Goal: Check status: Check status

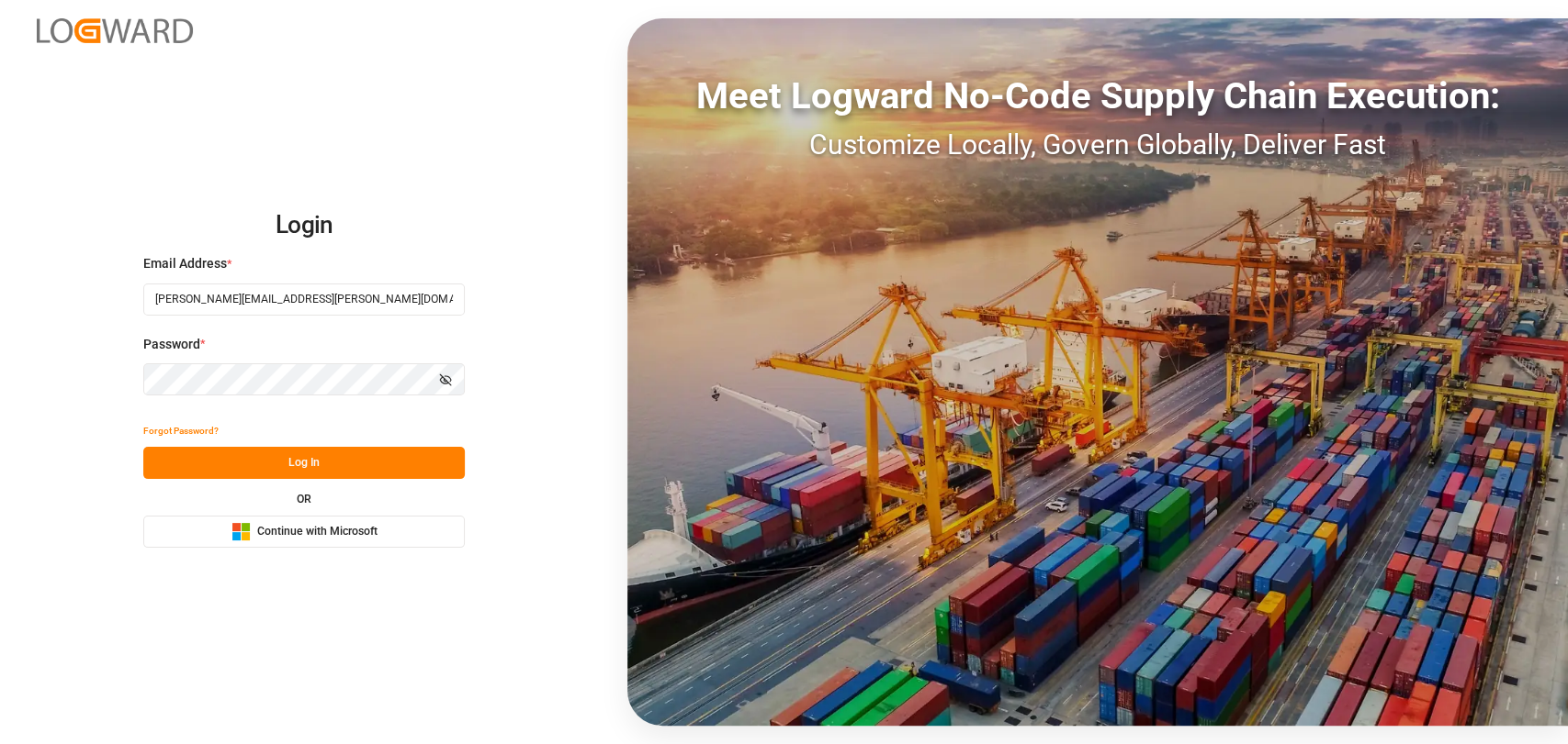
click at [339, 445] on div "Forgot Password?" at bounding box center [304, 430] width 322 height 32
click at [284, 471] on button "Log In" at bounding box center [304, 463] width 322 height 32
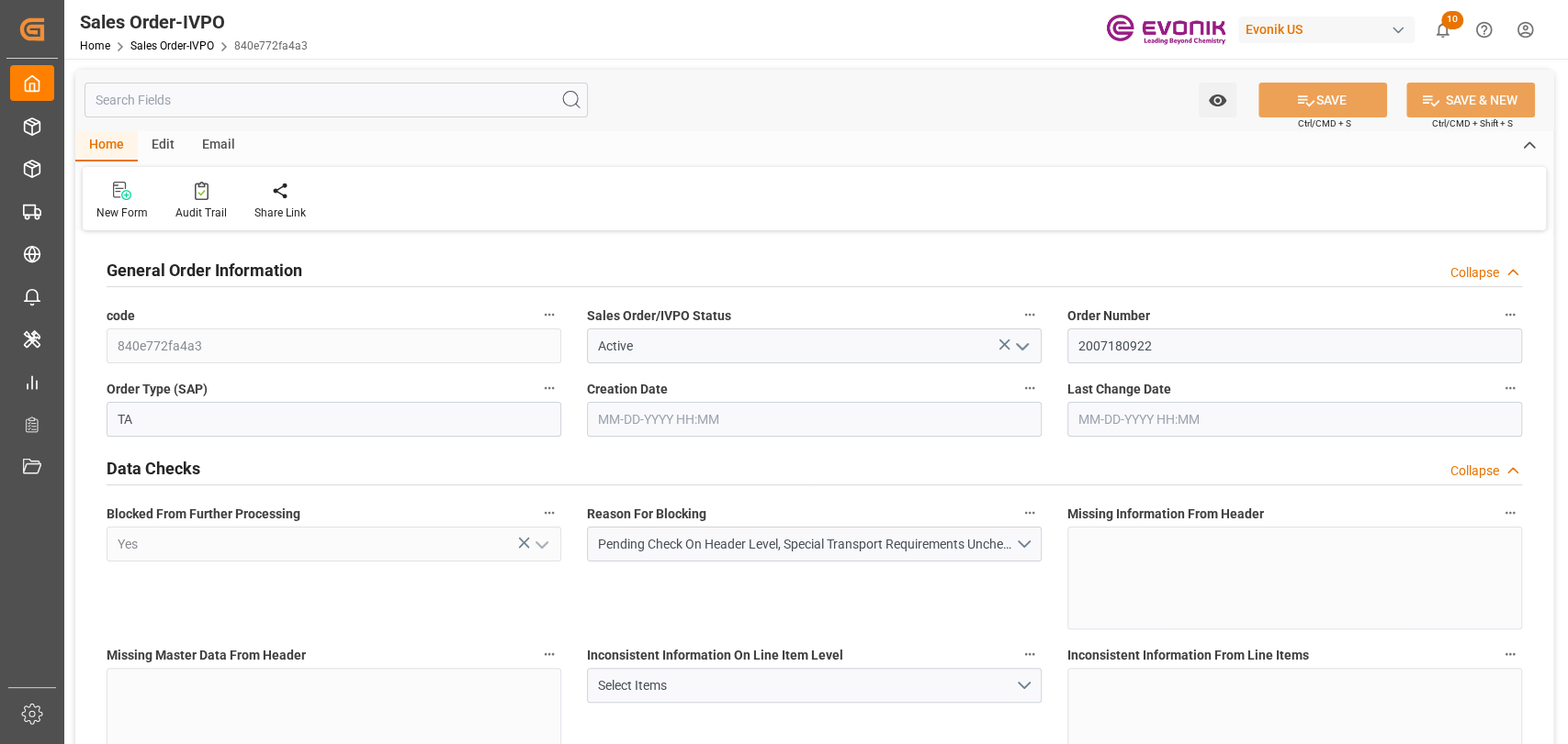
type input "09-24-2025 18:45"
type input "10-03-2025 16:47"
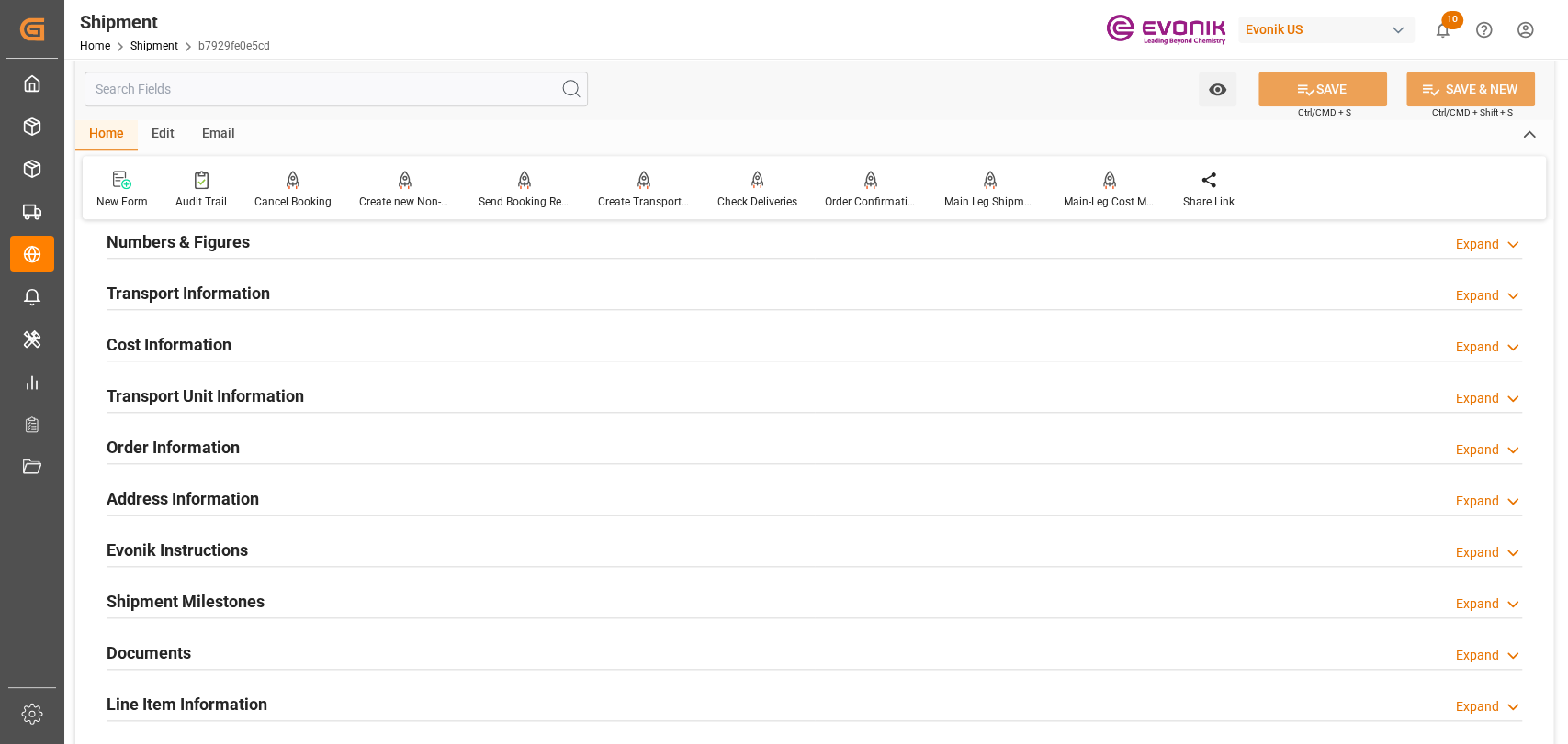
scroll to position [1223, 0]
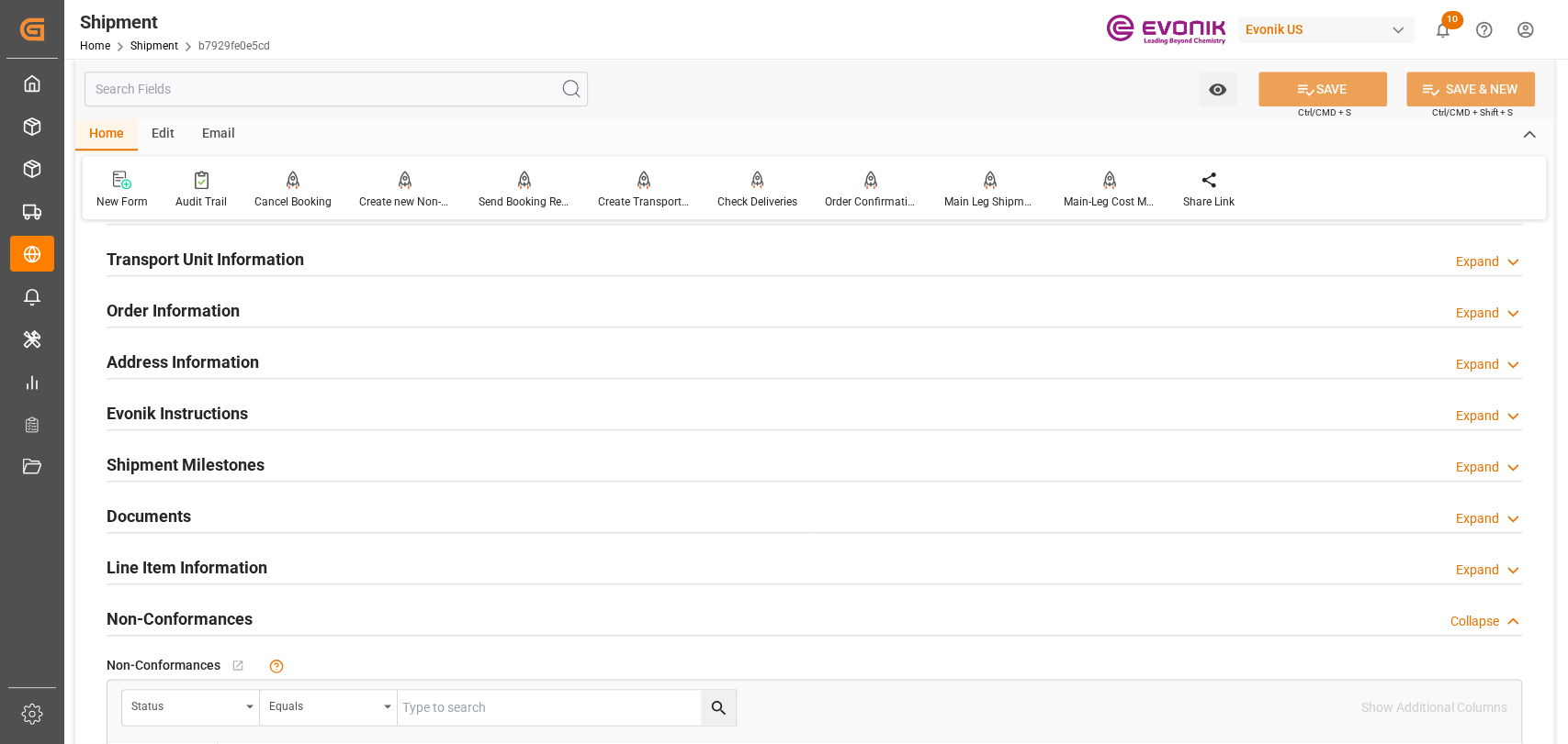
click at [190, 575] on h2 "Line Item Information" at bounding box center [187, 568] width 160 height 25
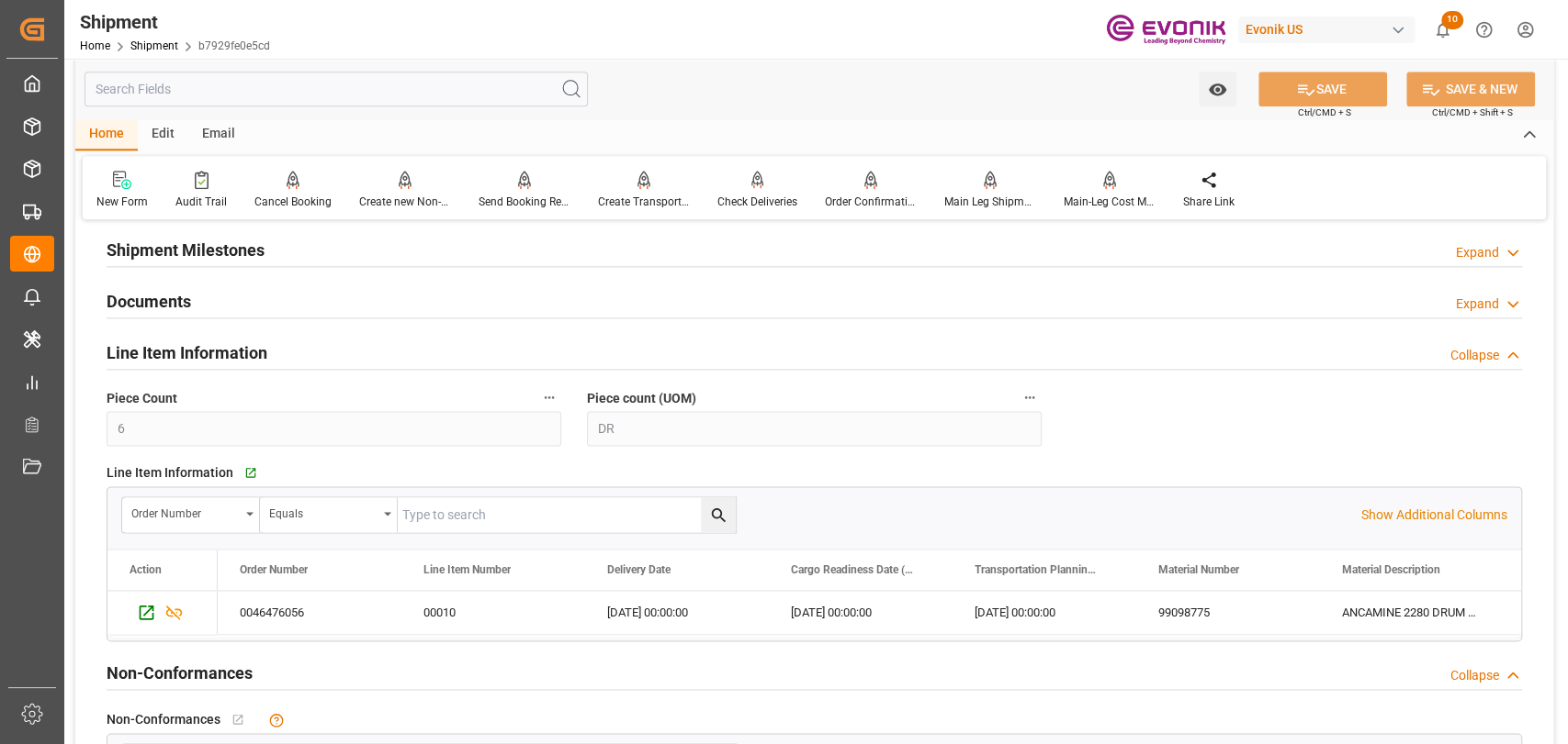
scroll to position [1631, 0]
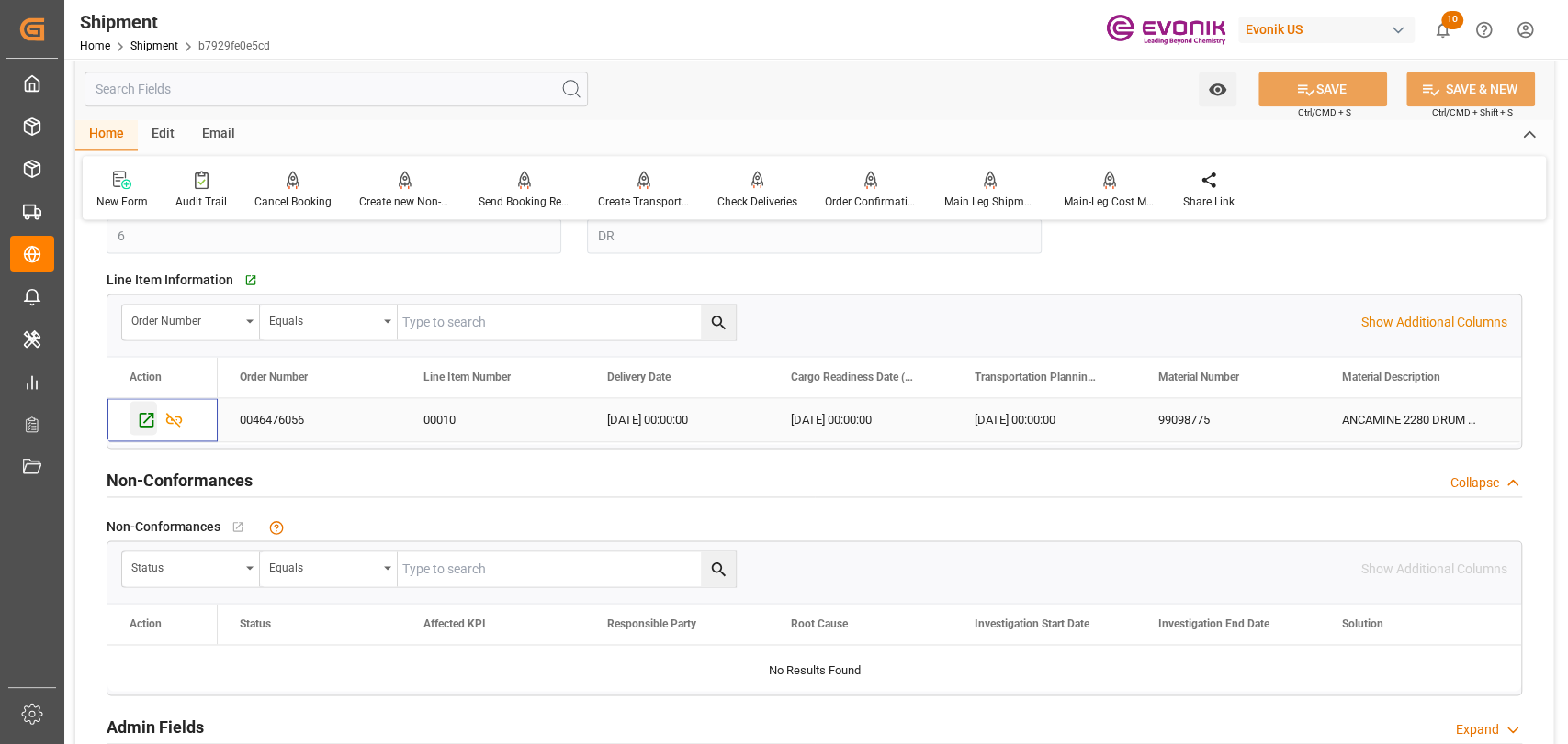
click at [139, 423] on icon "Press SPACE to select this row." at bounding box center [146, 420] width 15 height 14
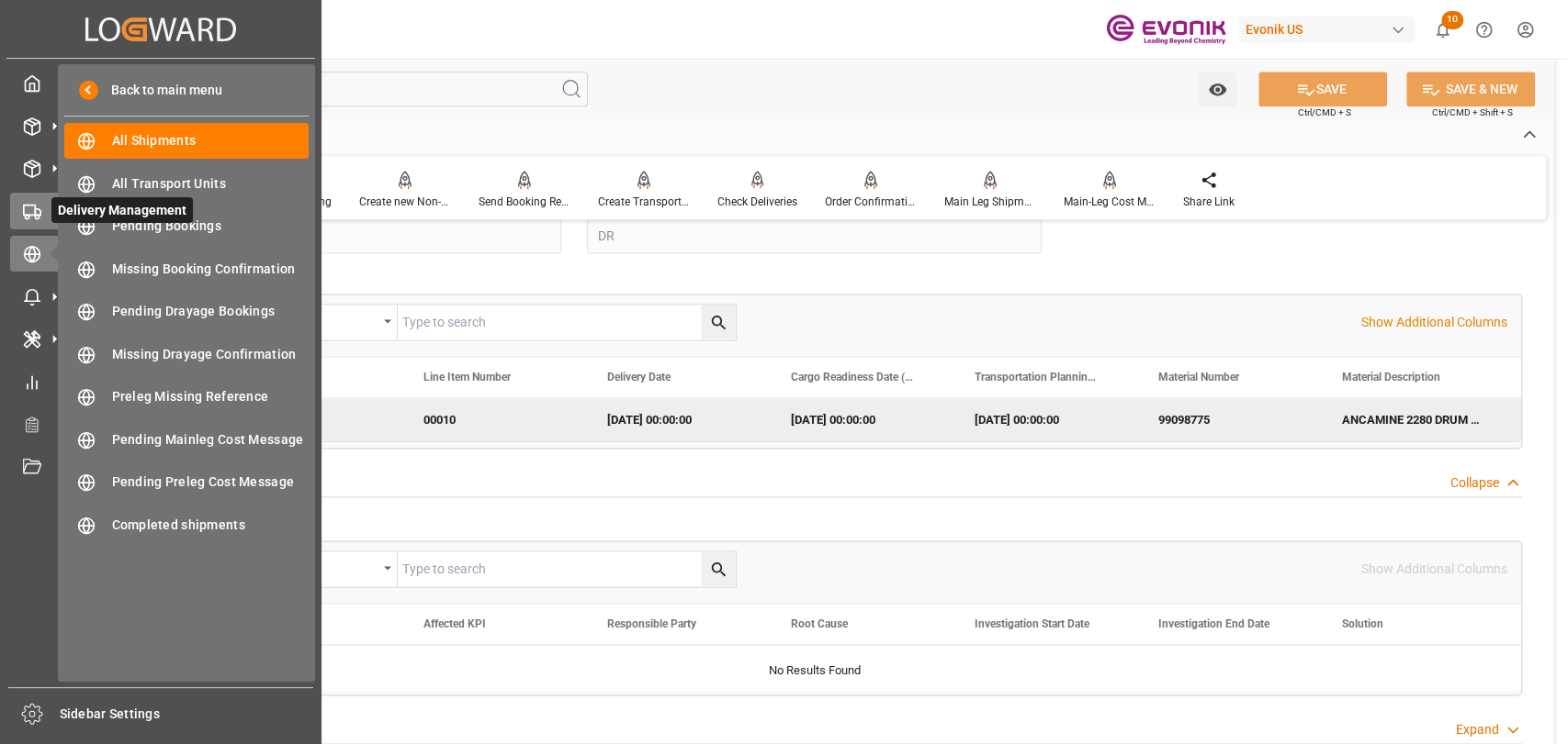
click at [49, 204] on icon at bounding box center [55, 212] width 19 height 19
click at [23, 203] on icon at bounding box center [32, 212] width 18 height 18
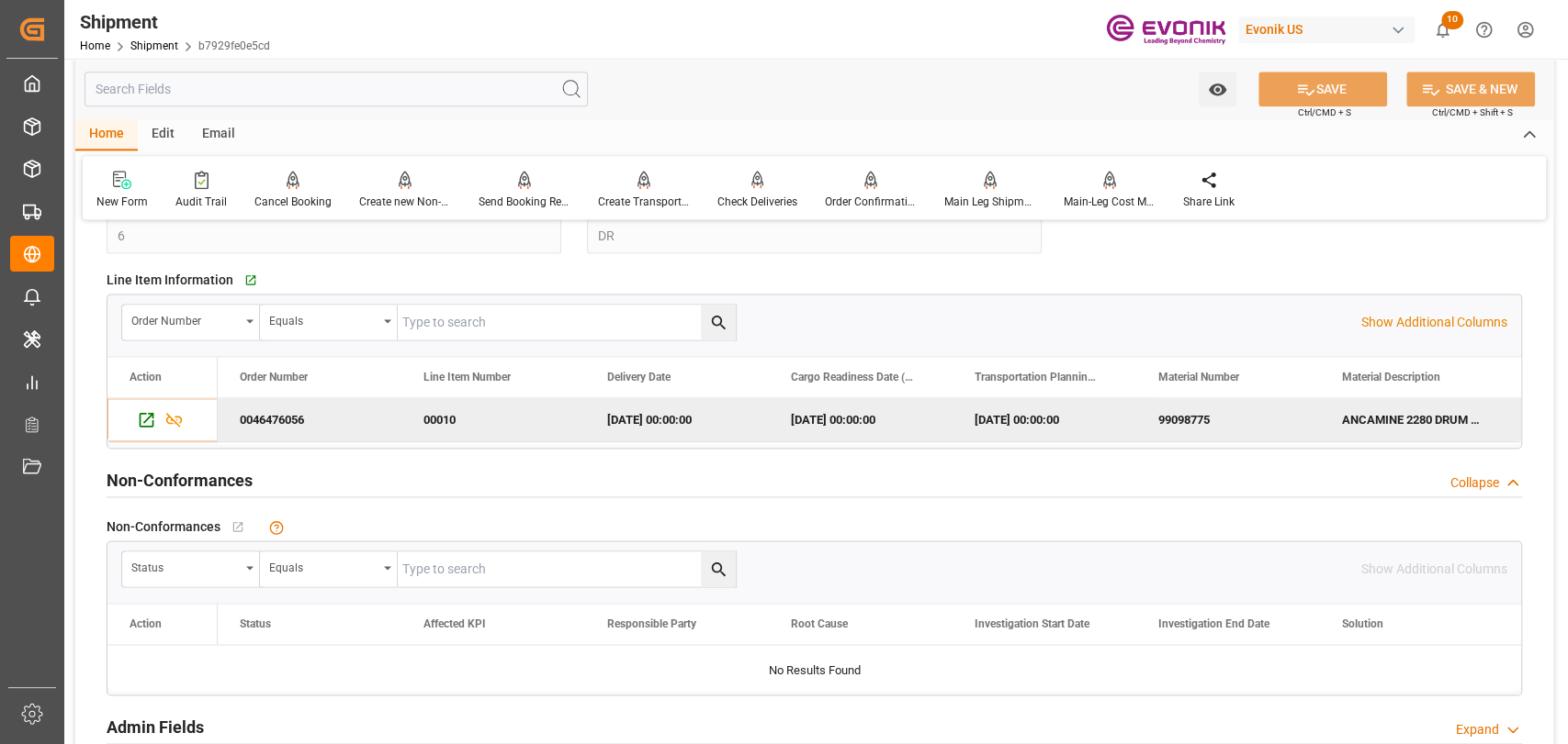
scroll to position [2025, 0]
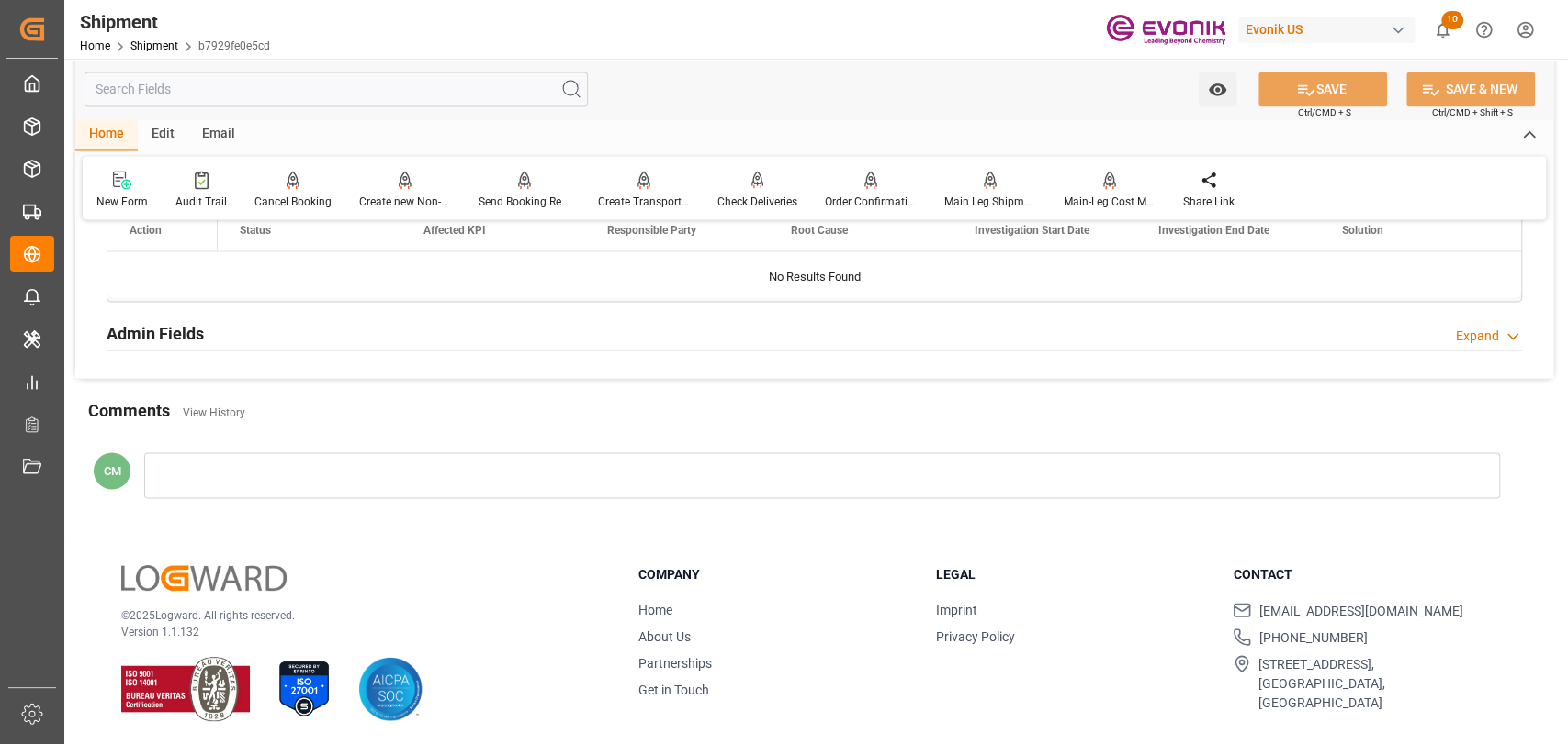
click at [350, 80] on input "text" at bounding box center [335, 89] width 504 height 35
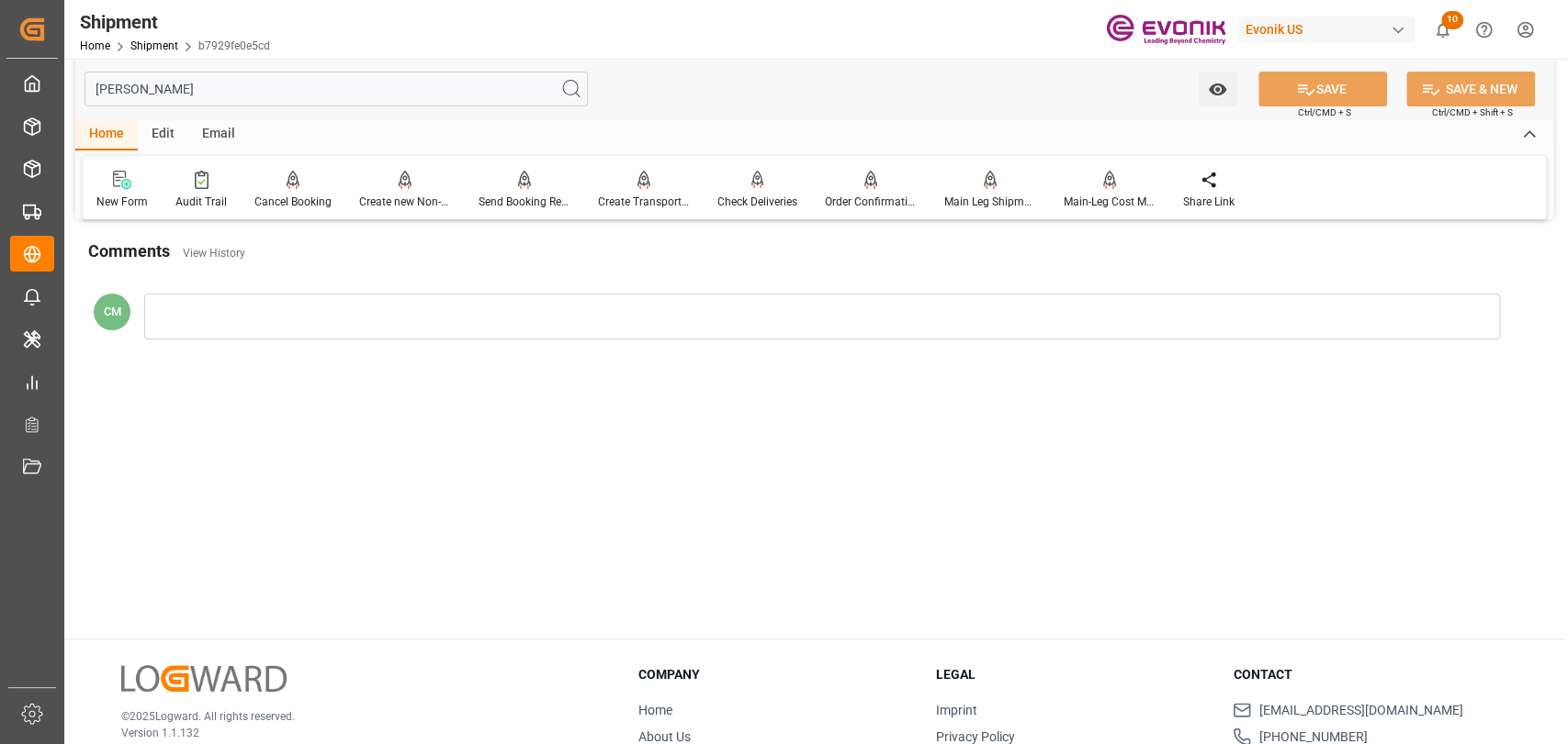
scroll to position [0, 0]
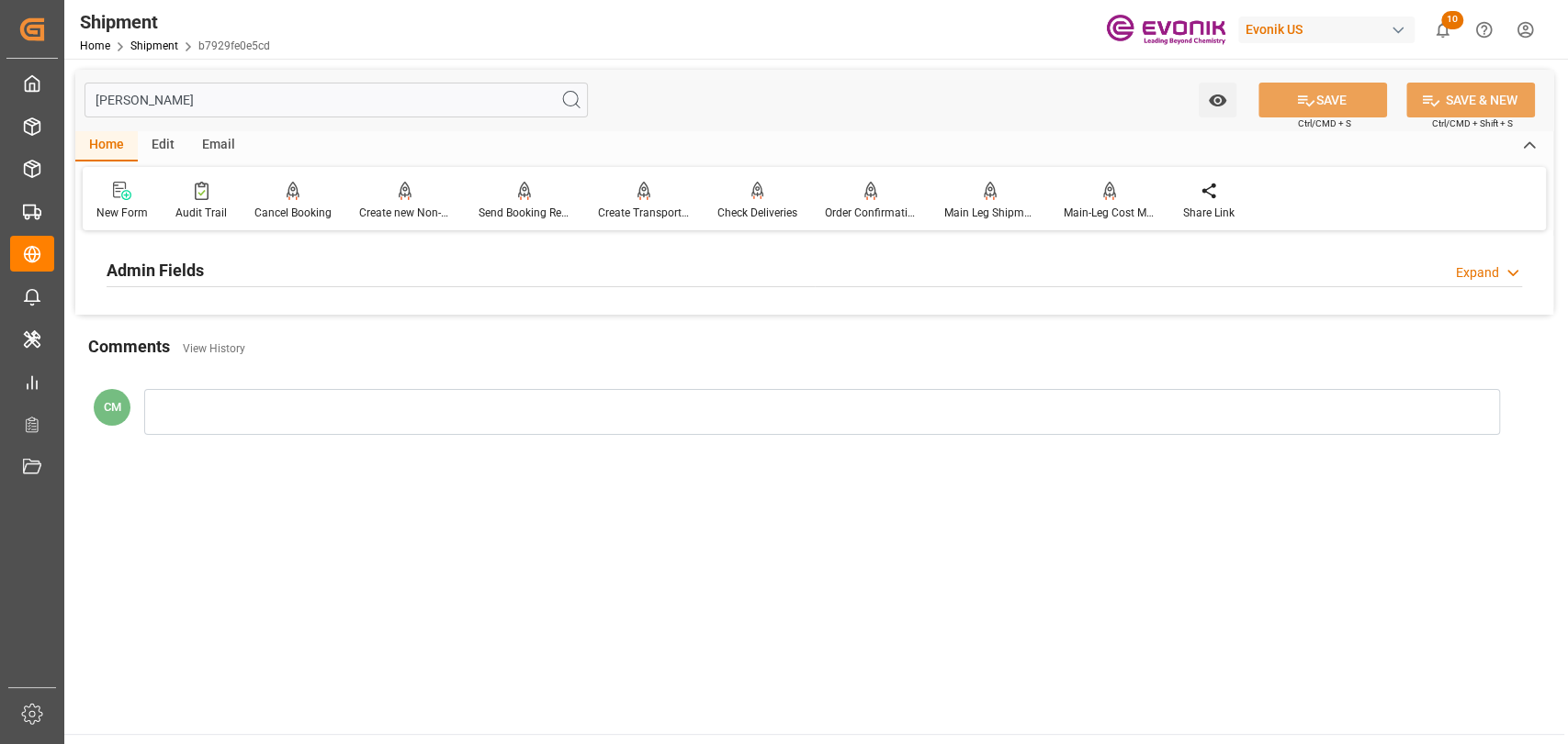
type input "sal"
click at [194, 252] on div "Admin Fields" at bounding box center [155, 269] width 98 height 35
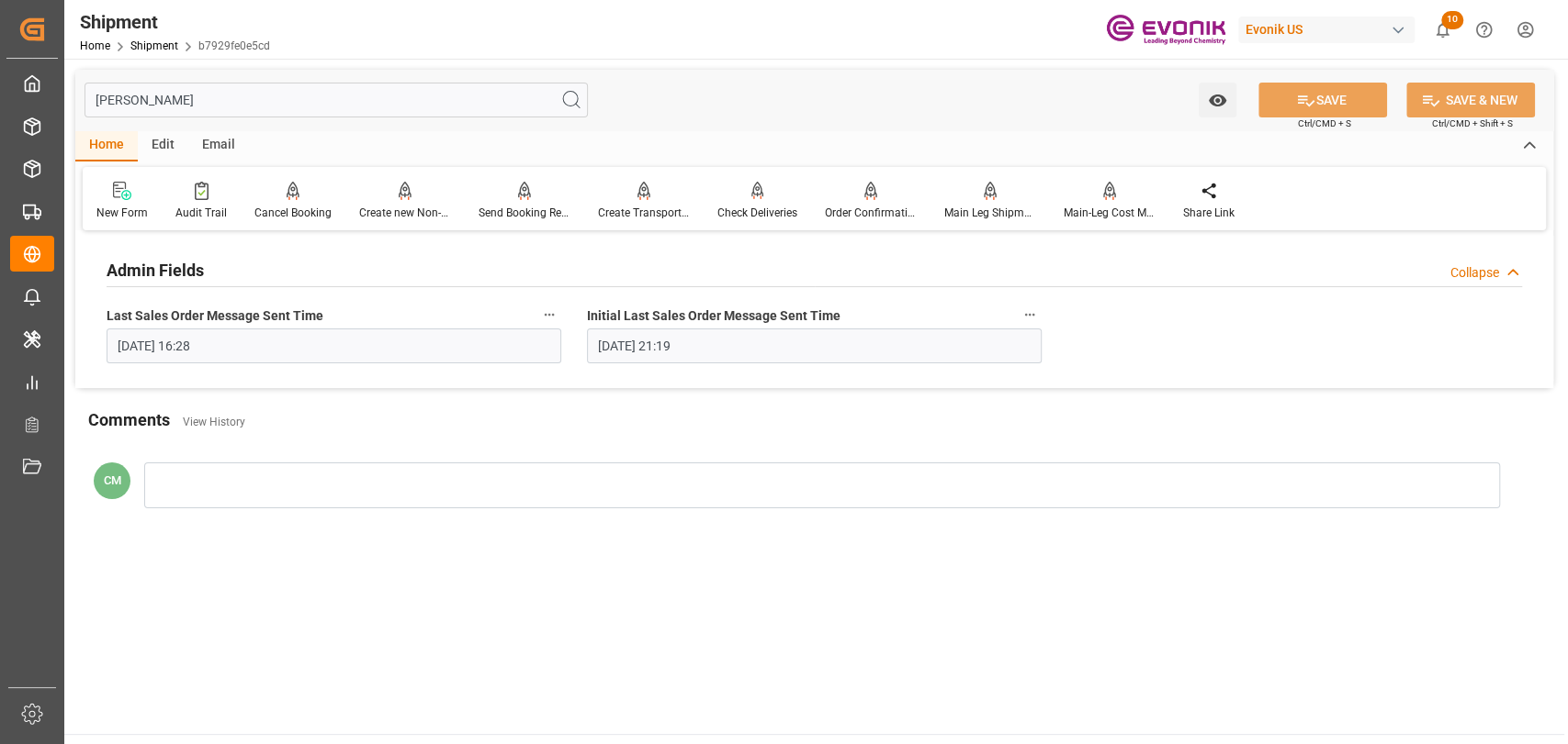
click at [522, 648] on main "sal Watch Option SAVE Ctrl/CMD + S SAVE & NEW Ctrl/CMD + Shift + S Home Edit Em…" at bounding box center [814, 396] width 1499 height 675
drag, startPoint x: 211, startPoint y: 100, endPoint x: 61, endPoint y: 65, distance: 154.0
click at [59, 75] on div "Created by potrace 1.15, written by Peter Selinger 2001-2017 Created by potrace…" at bounding box center [784, 372] width 1568 height 744
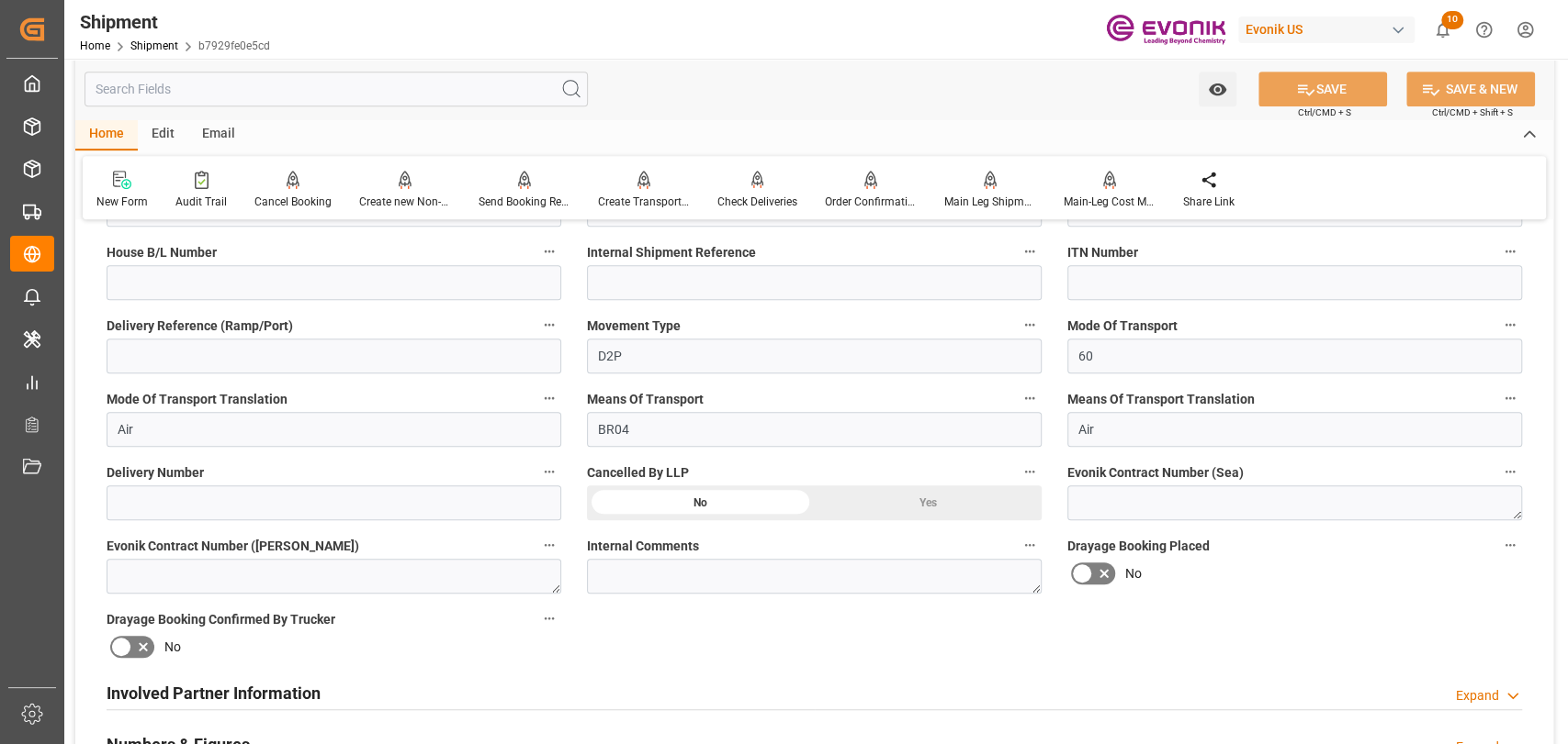
scroll to position [612, 0]
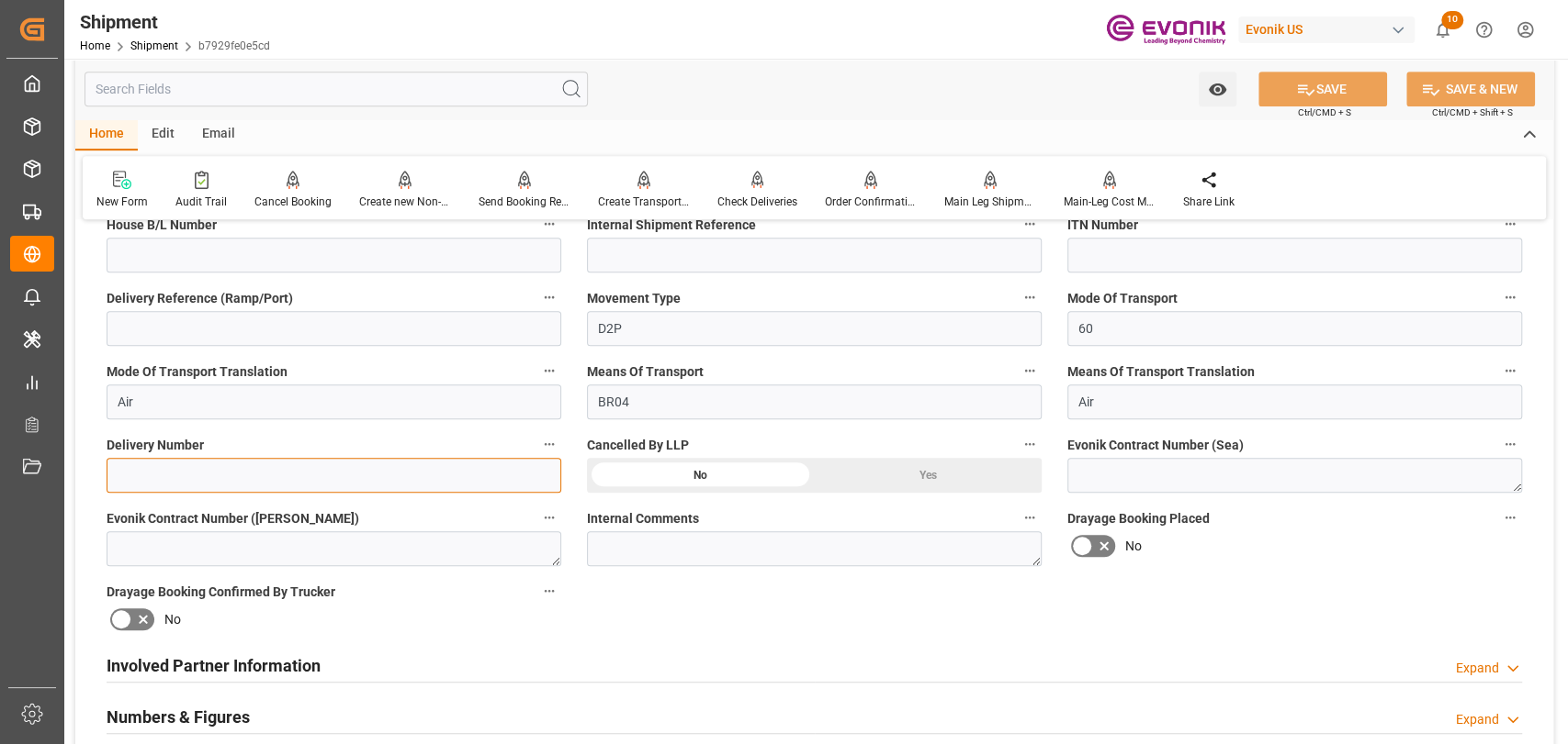
click at [209, 469] on input at bounding box center [334, 475] width 454 height 35
paste input "3011890215"
type input "3011890215"
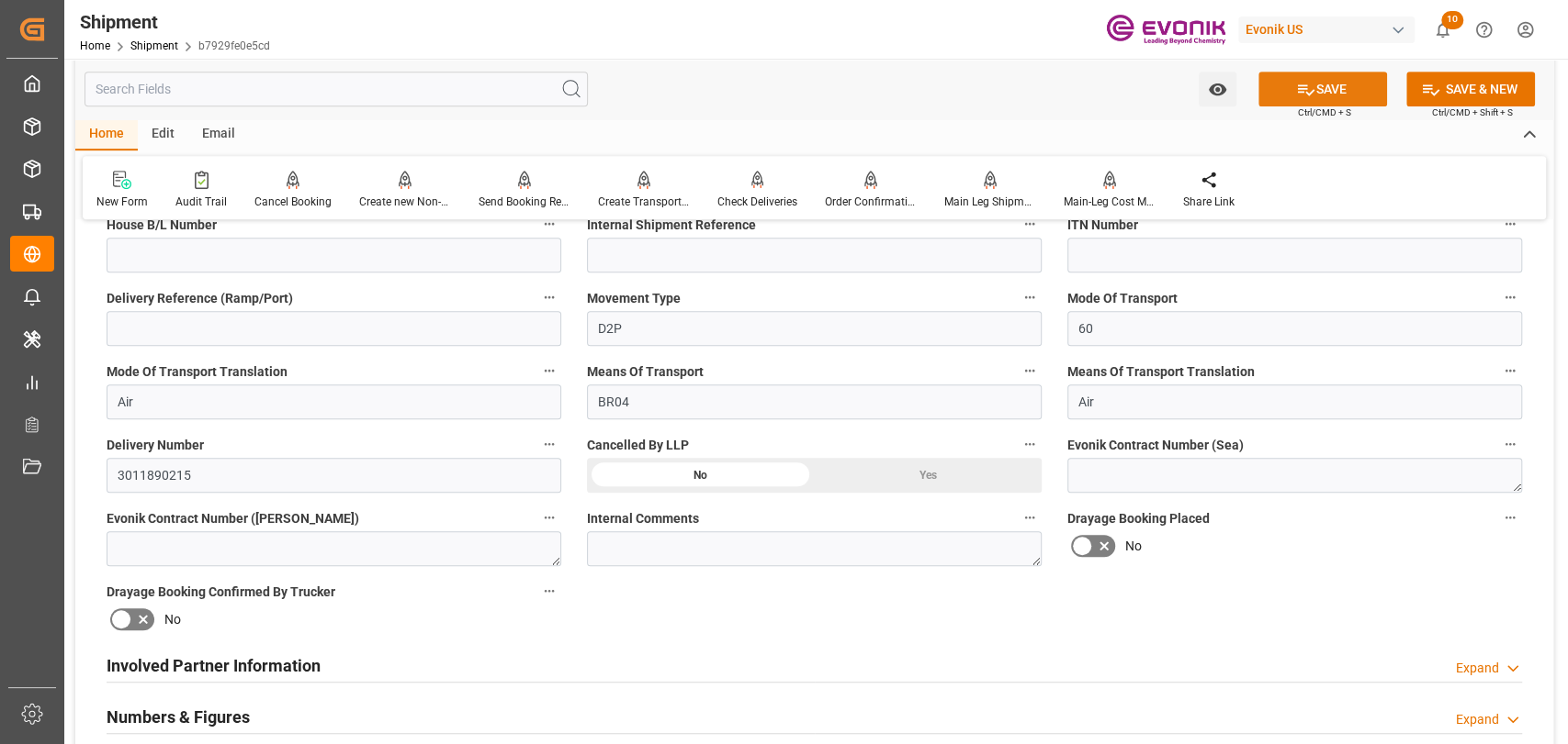
click at [1301, 96] on icon at bounding box center [1305, 90] width 19 height 19
click at [549, 444] on icon "button" at bounding box center [549, 444] width 10 height 3
click at [560, 442] on icon at bounding box center [562, 444] width 19 height 19
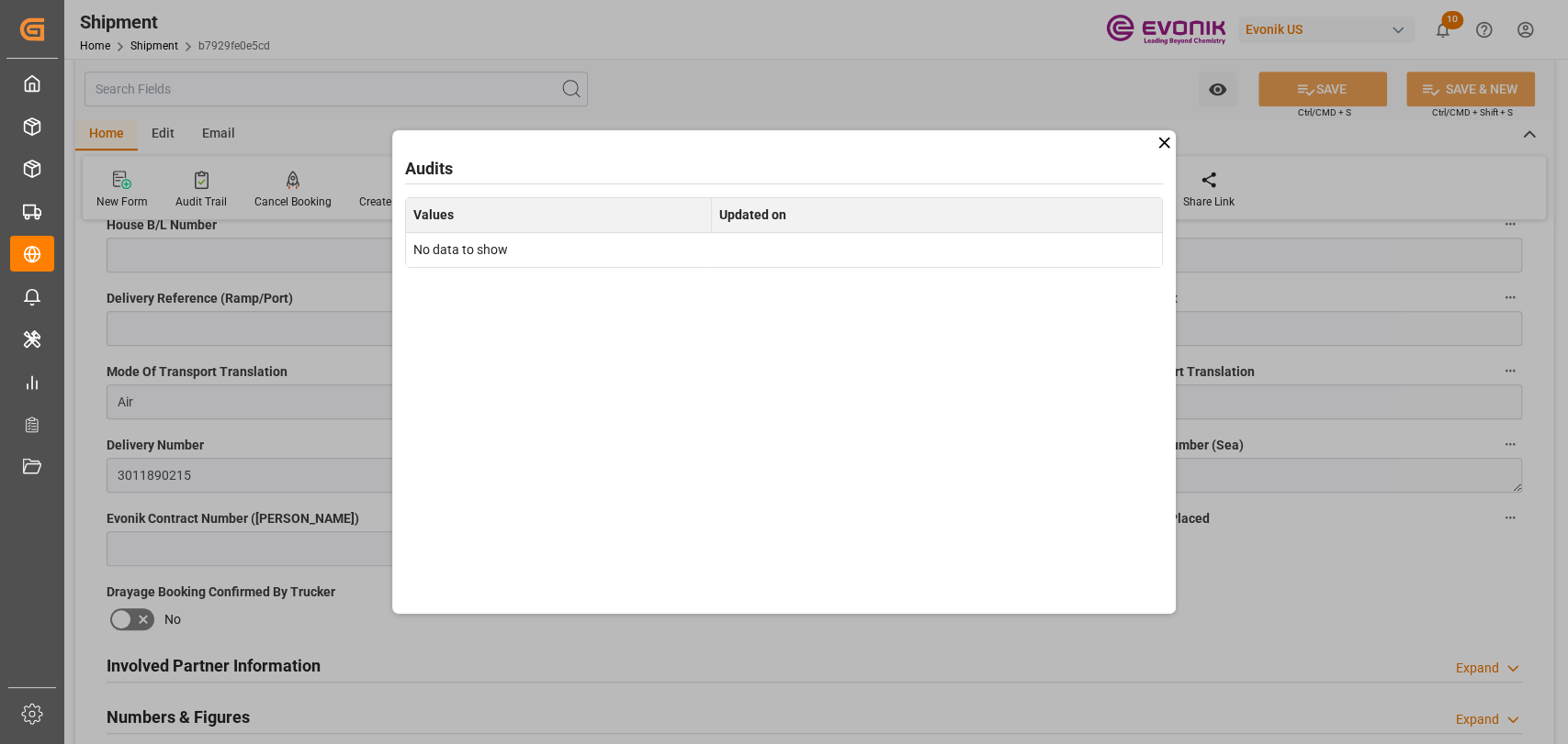
click at [1156, 149] on icon at bounding box center [1164, 143] width 19 height 19
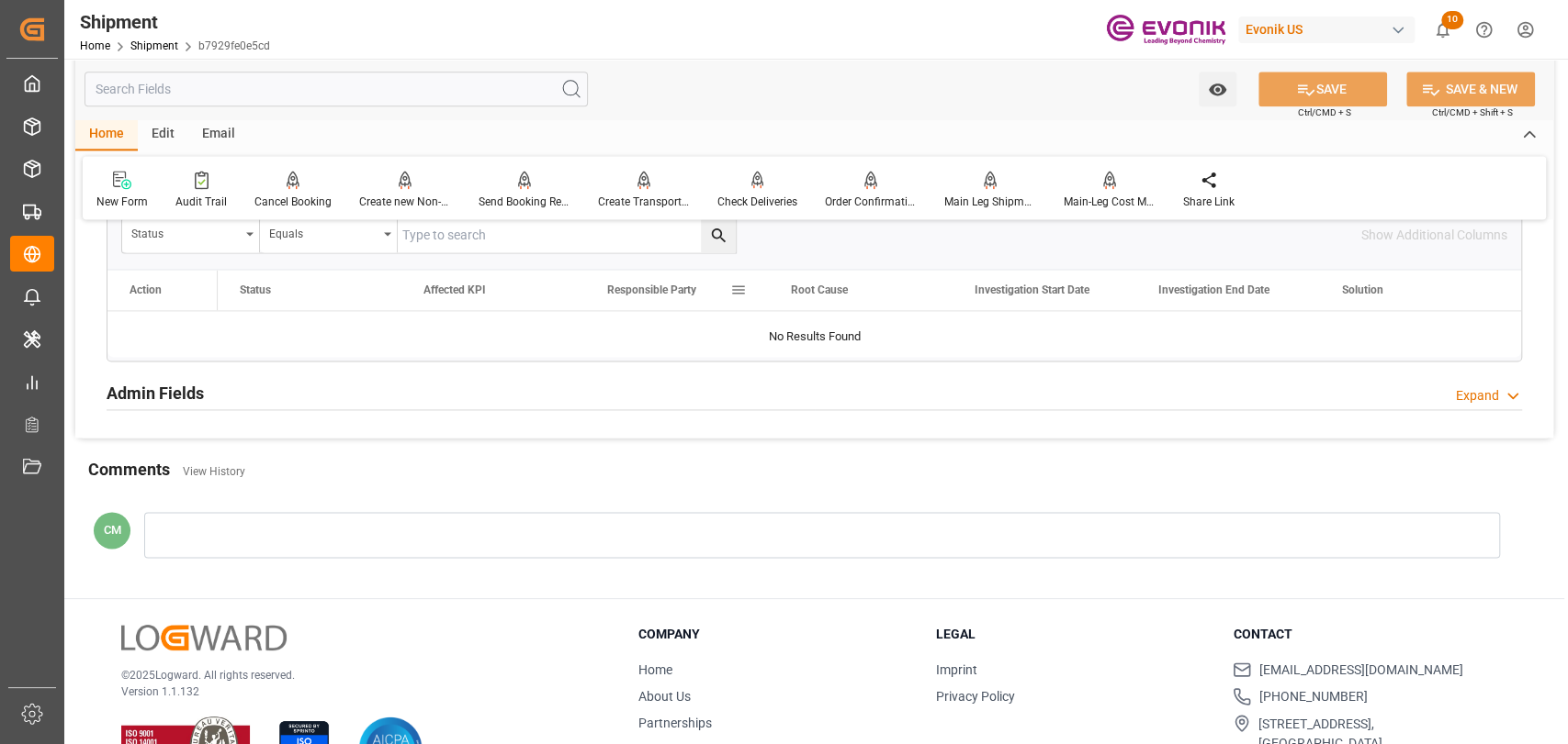
scroll to position [1756, 0]
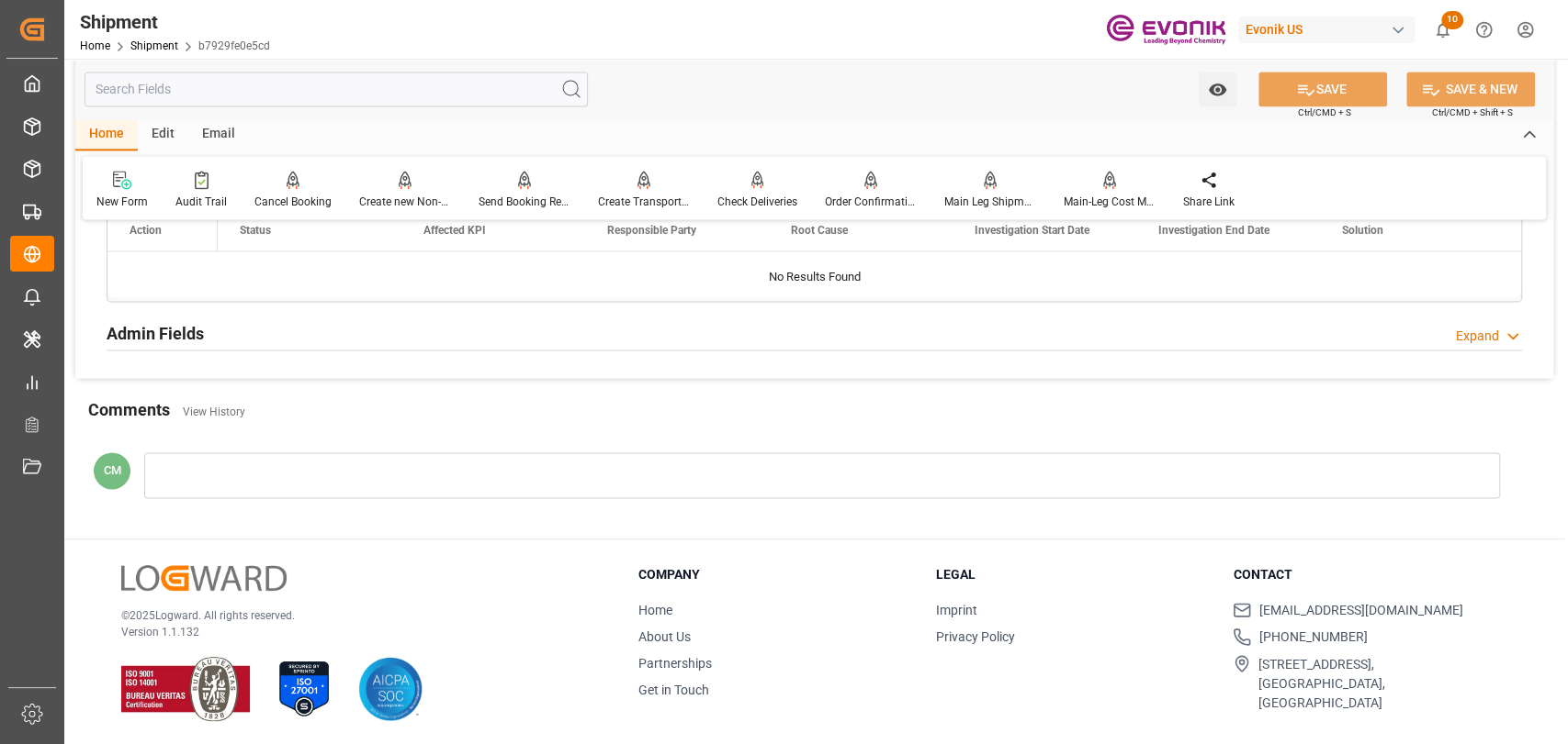
click at [154, 335] on h2 "Admin Fields" at bounding box center [155, 334] width 98 height 25
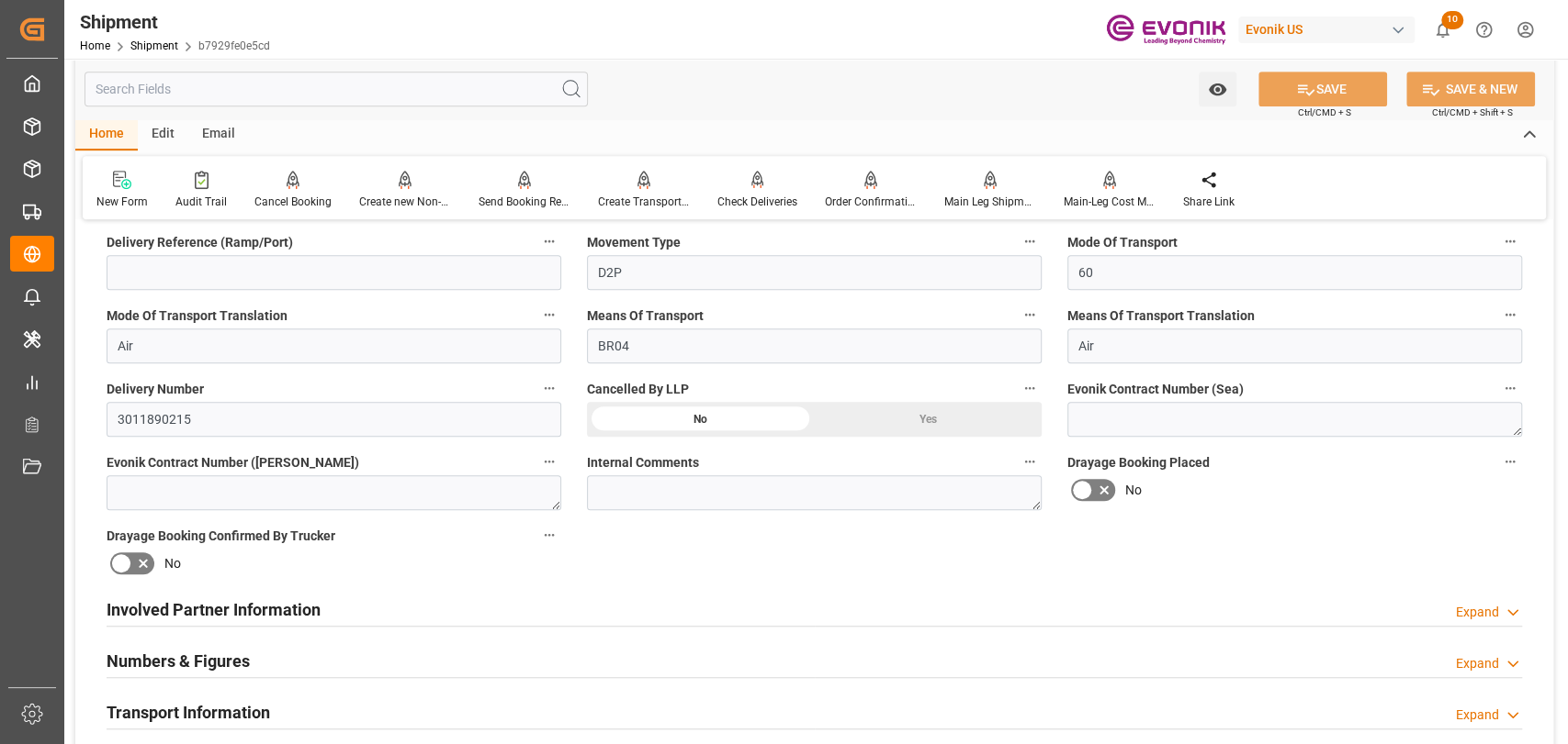
scroll to position [612, 0]
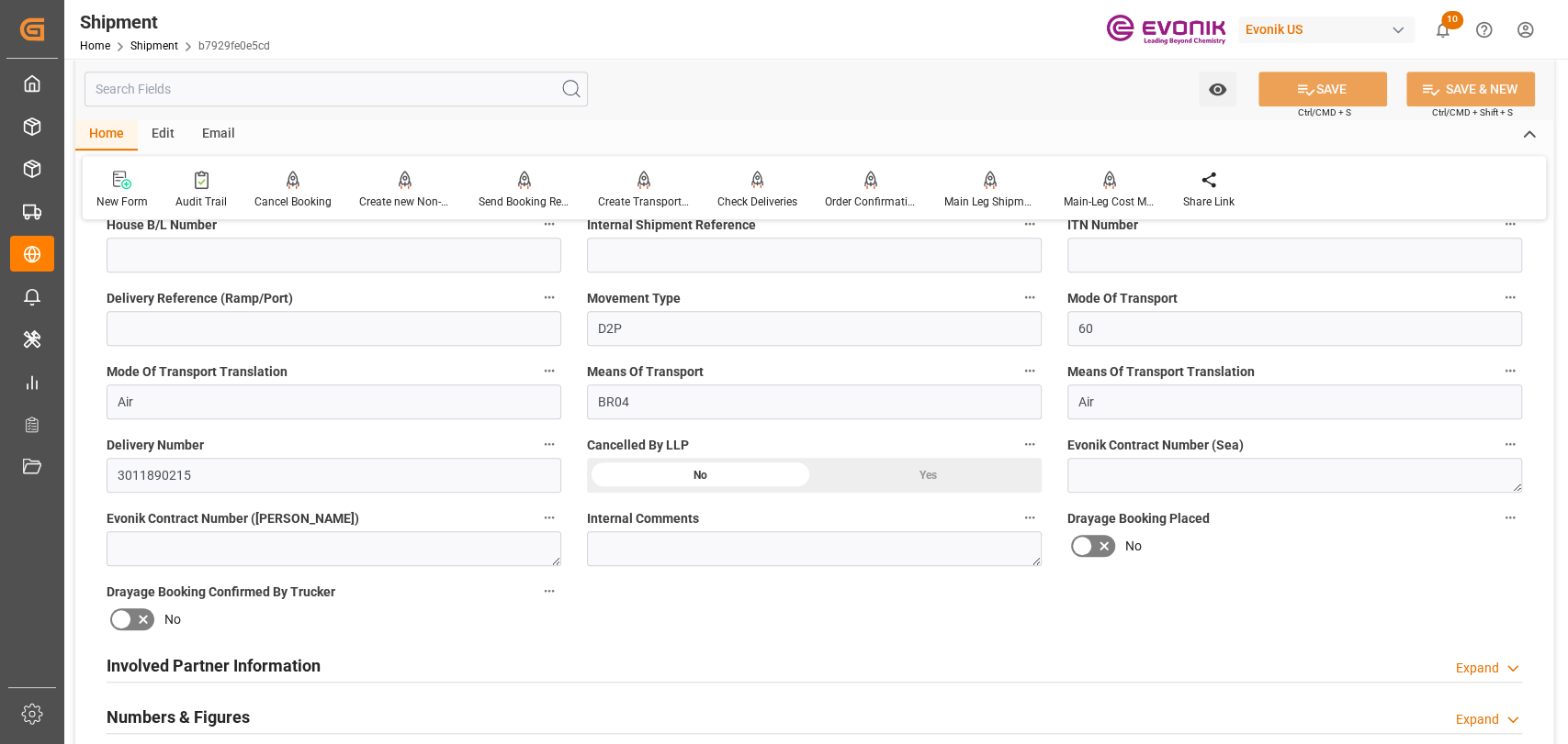
click at [553, 444] on icon "button" at bounding box center [549, 444] width 10 height 3
click at [554, 444] on icon at bounding box center [562, 444] width 16 height 16
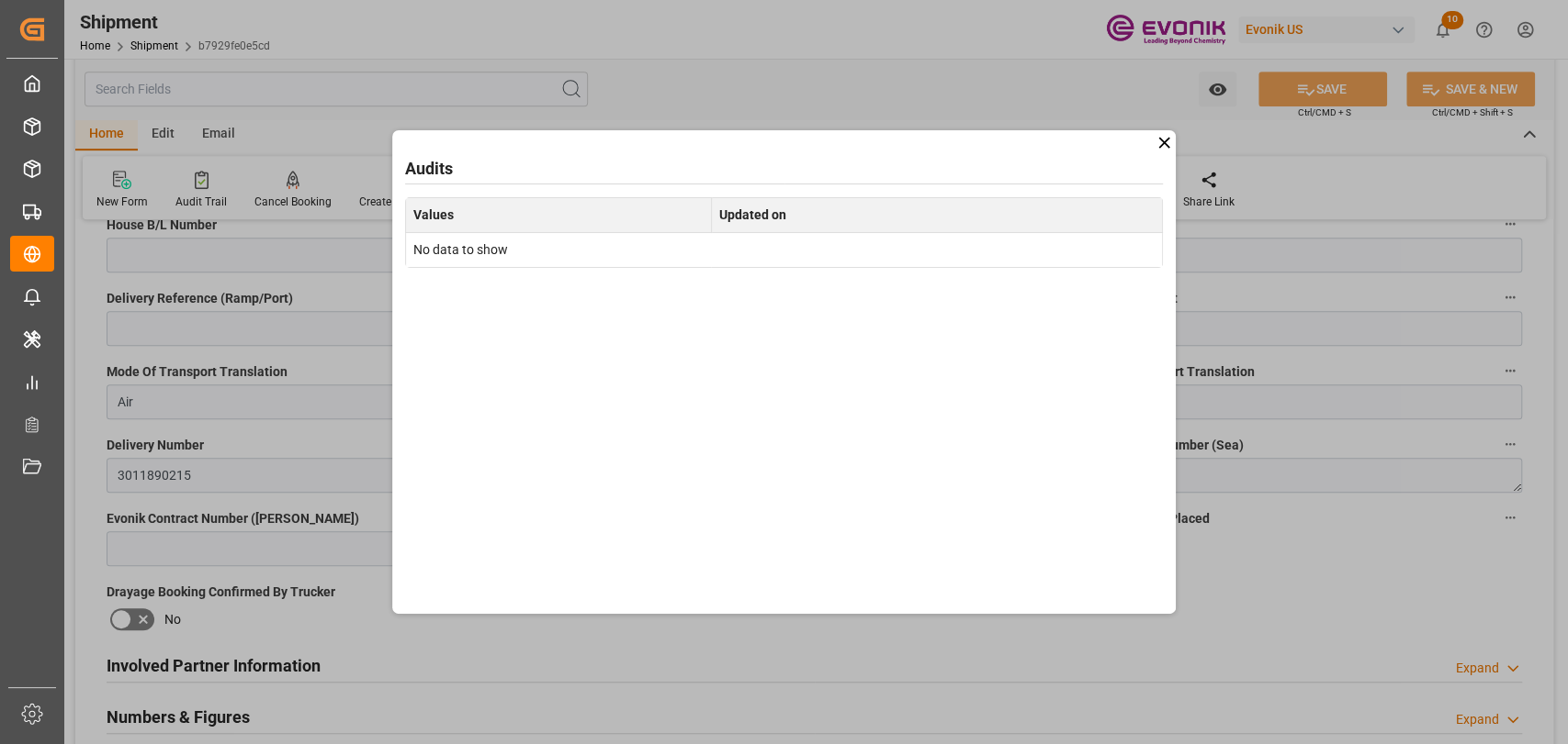
drag, startPoint x: 1168, startPoint y: 141, endPoint x: 1138, endPoint y: 141, distance: 30.0
click at [1168, 141] on icon at bounding box center [1164, 143] width 19 height 19
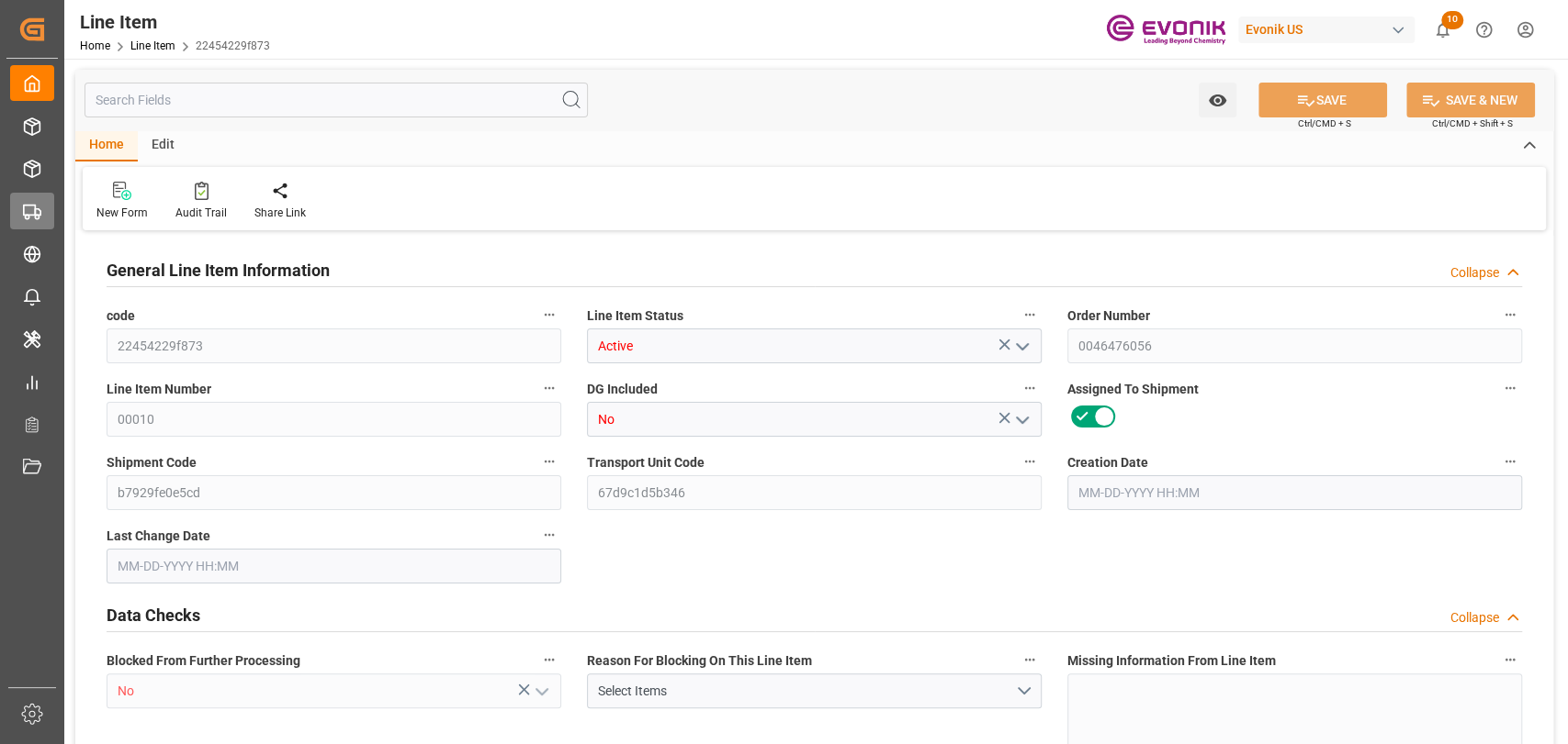
type input "2"
type input "1324.368"
type input "1224"
type input "1.7197"
type input "6"
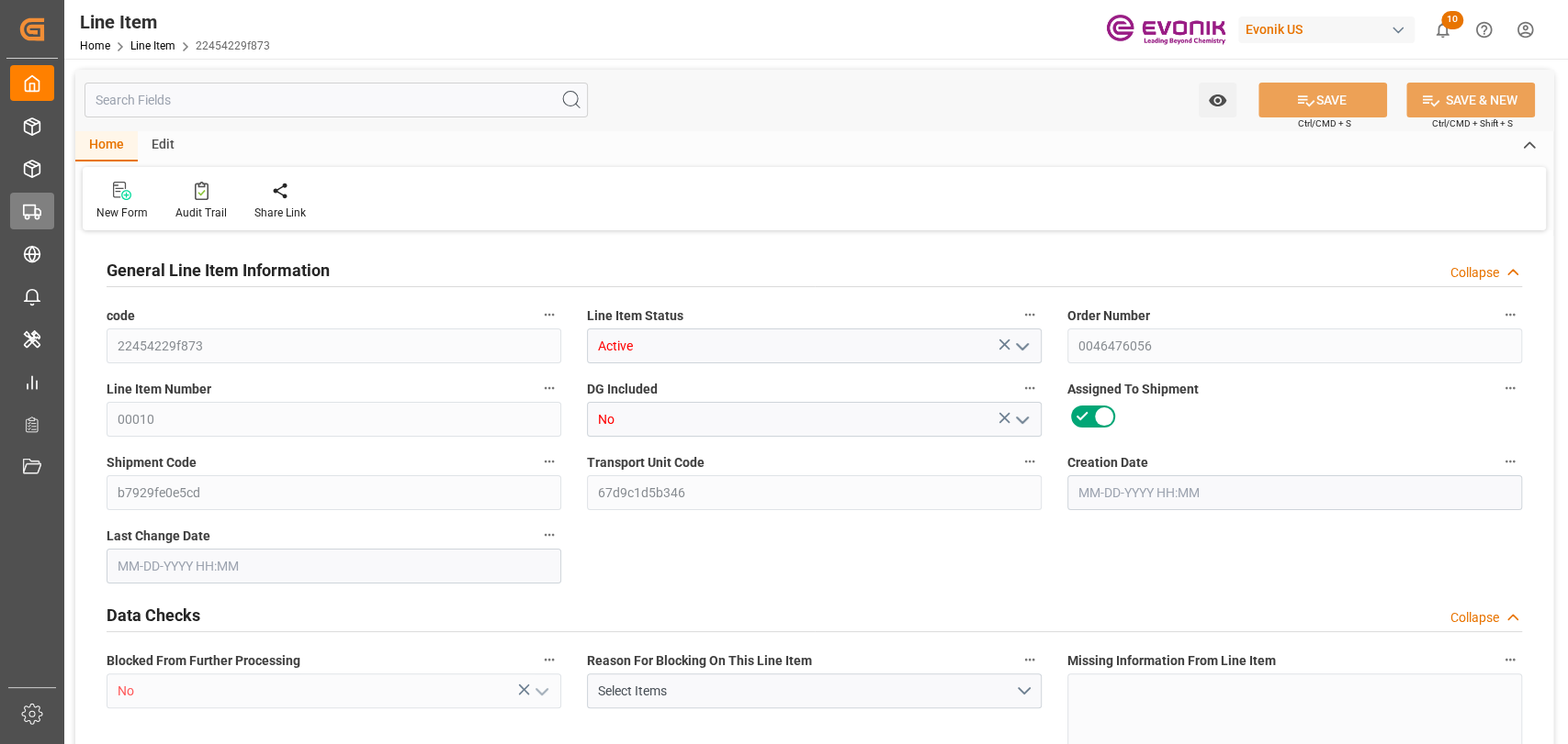
type input "3463.92"
type input "6"
type input "1224"
type input "1324.368"
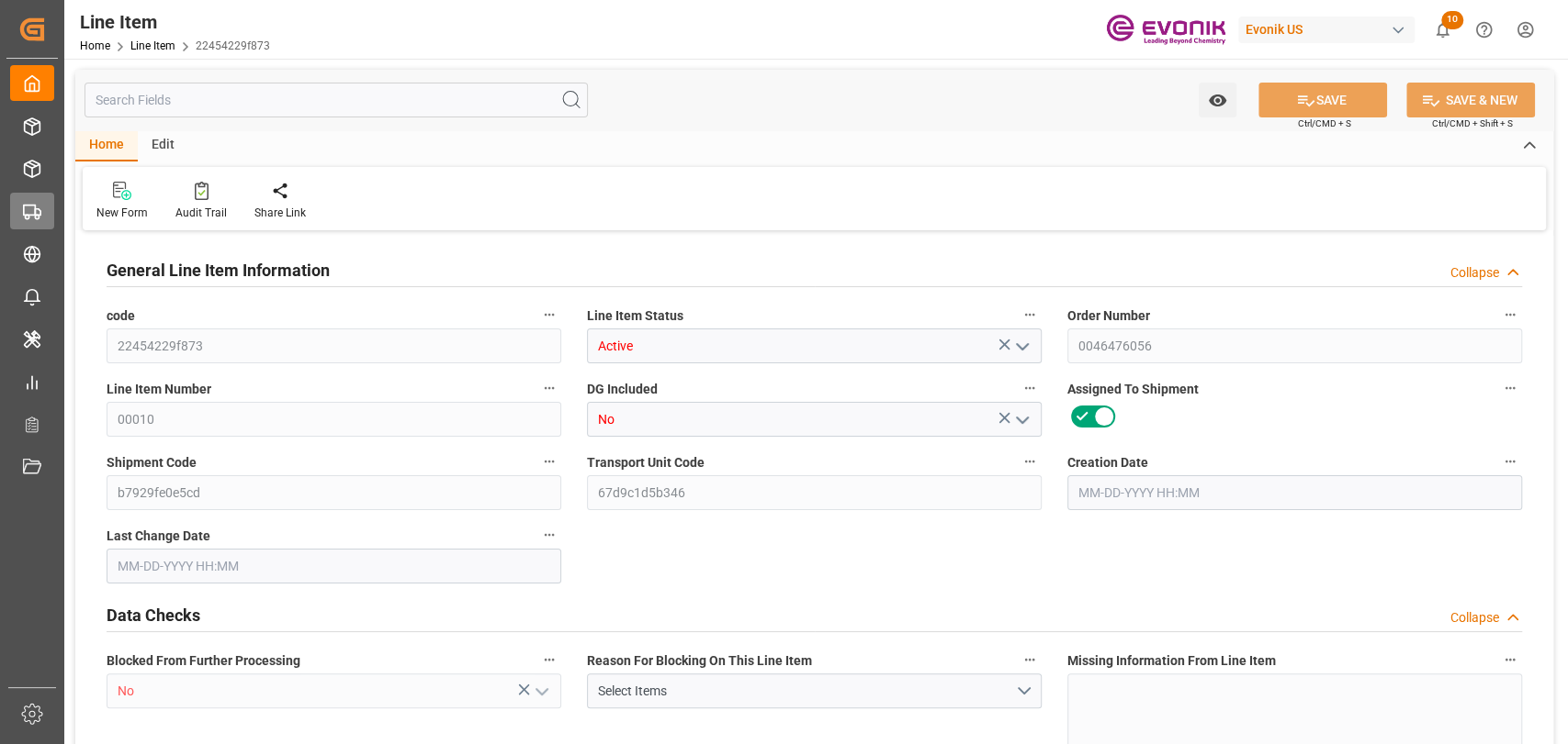
type input "1368.368"
type input "1224"
type input "1.7197"
type input "1719.72"
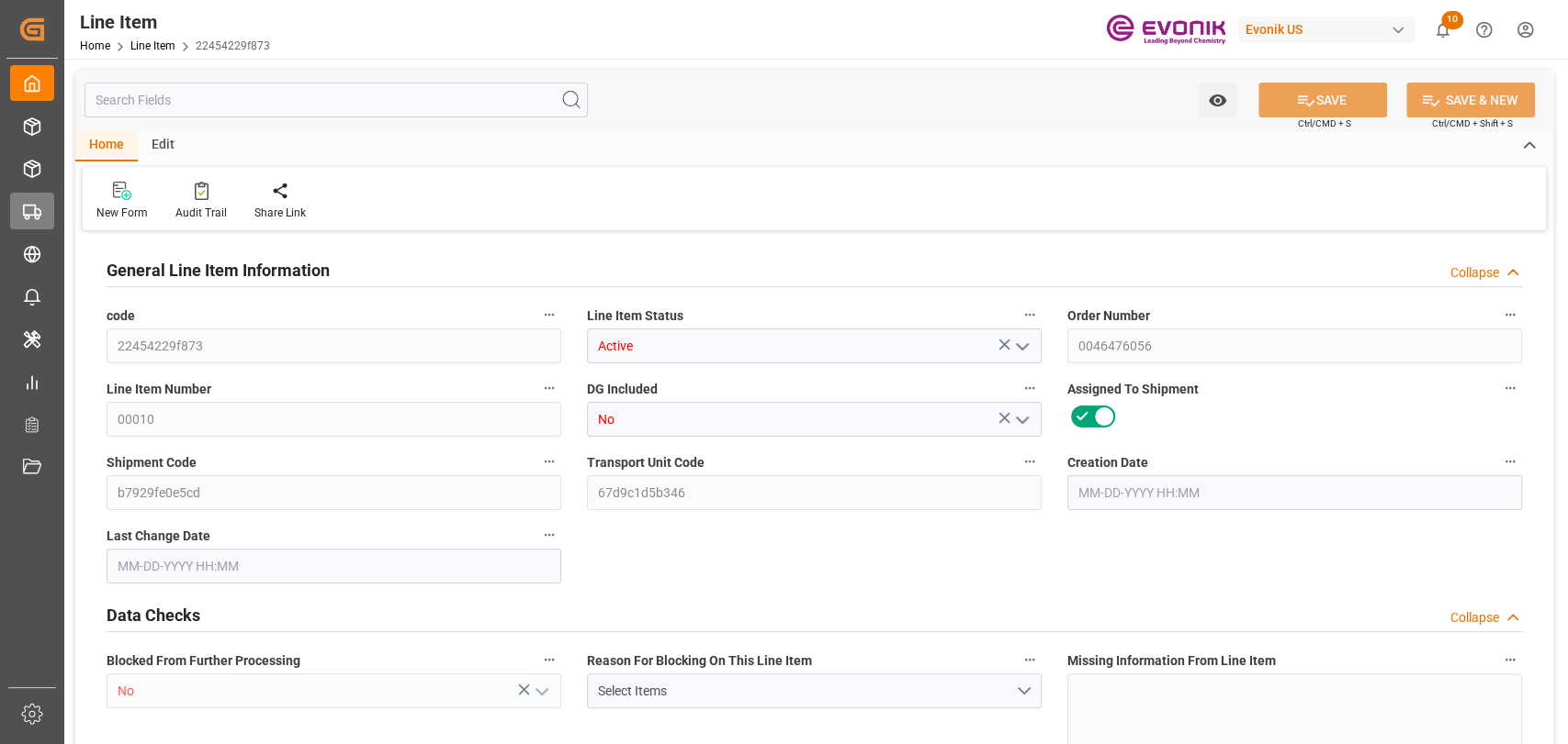
type input "0"
type input "10-02-2025 19:34"
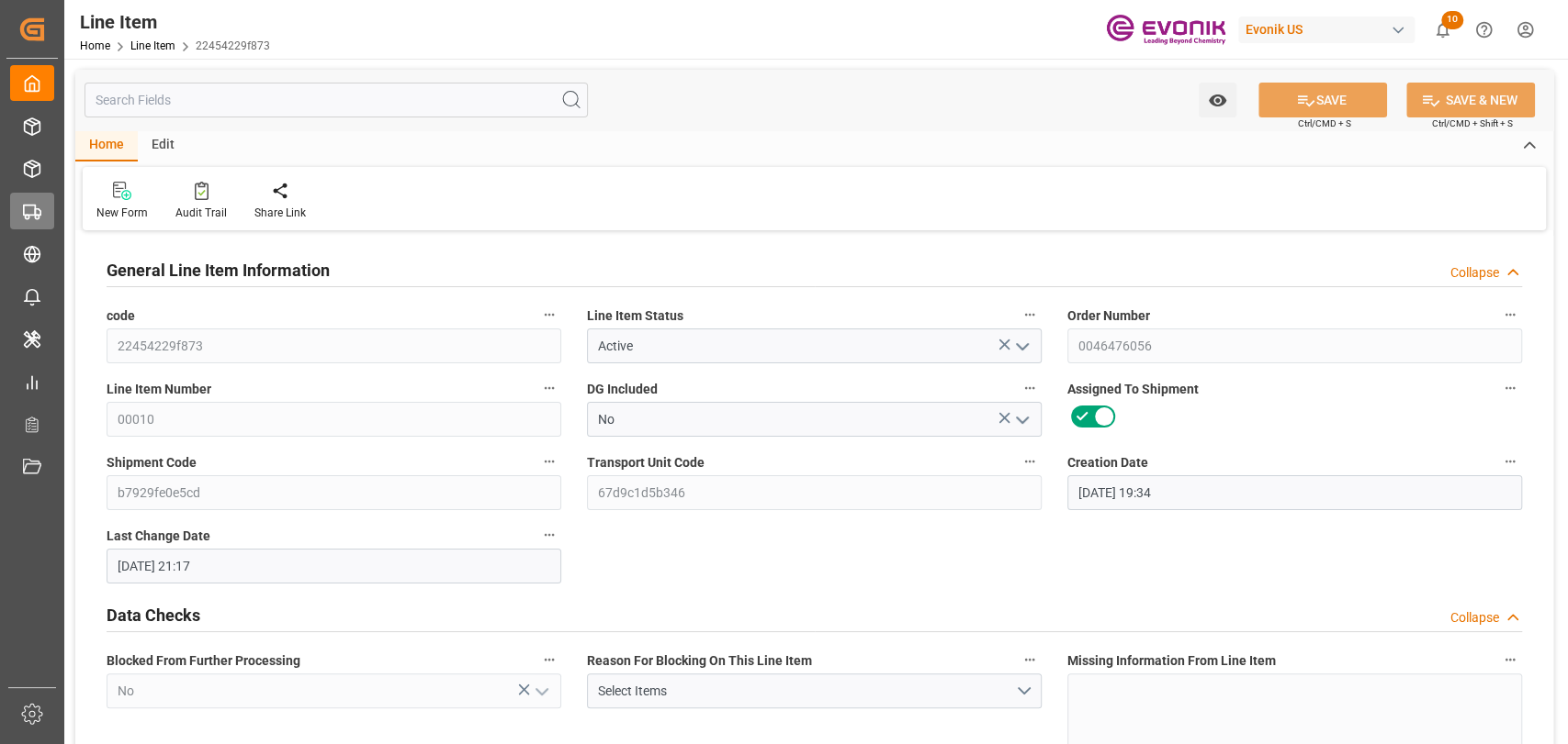
type input "10-02-2025 21:17"
type input "10-10-2025"
type input "10-02-2025"
click at [1511, 311] on icon "button" at bounding box center [1509, 314] width 15 height 14
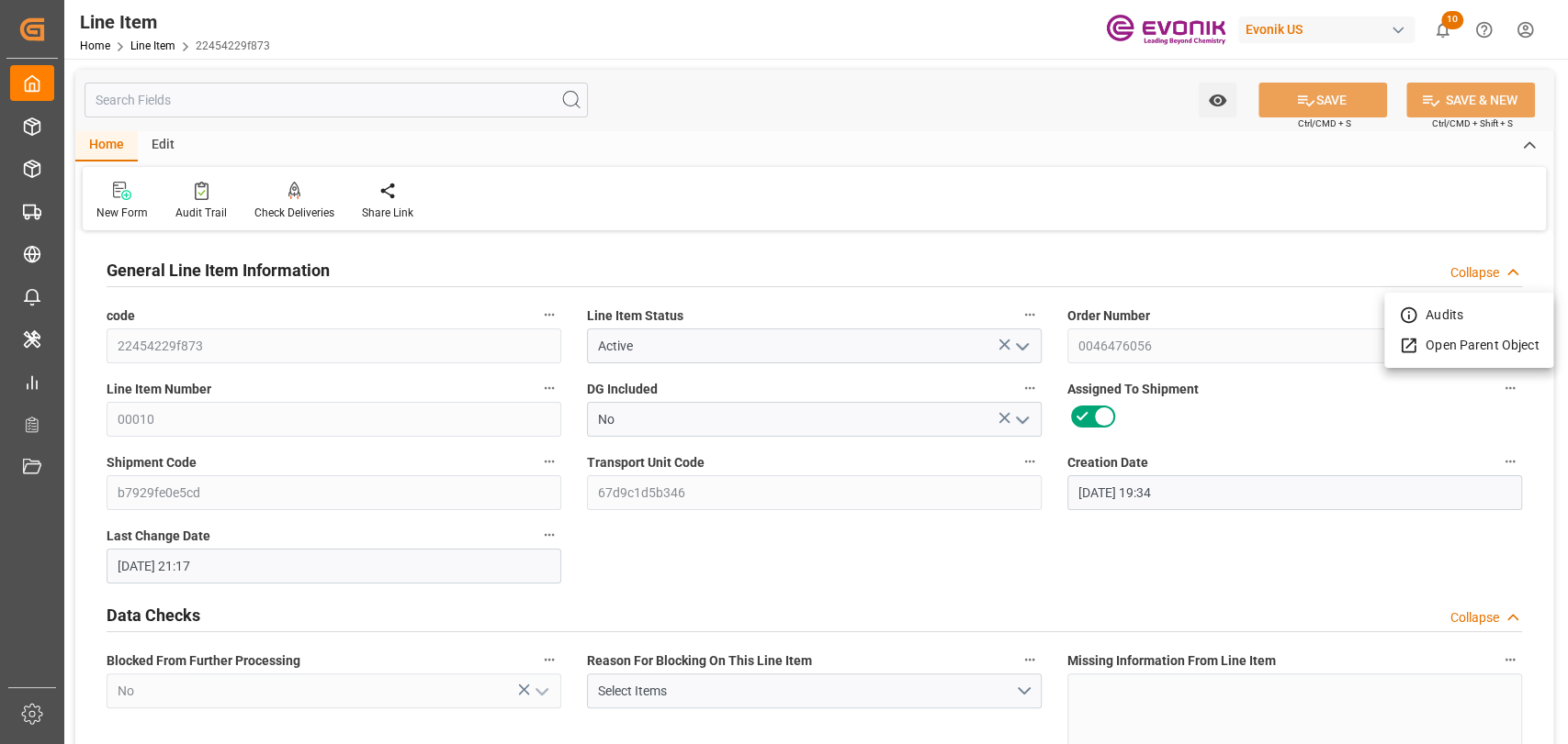
click at [1481, 354] on li "Open Parent Object" at bounding box center [1468, 345] width 169 height 30
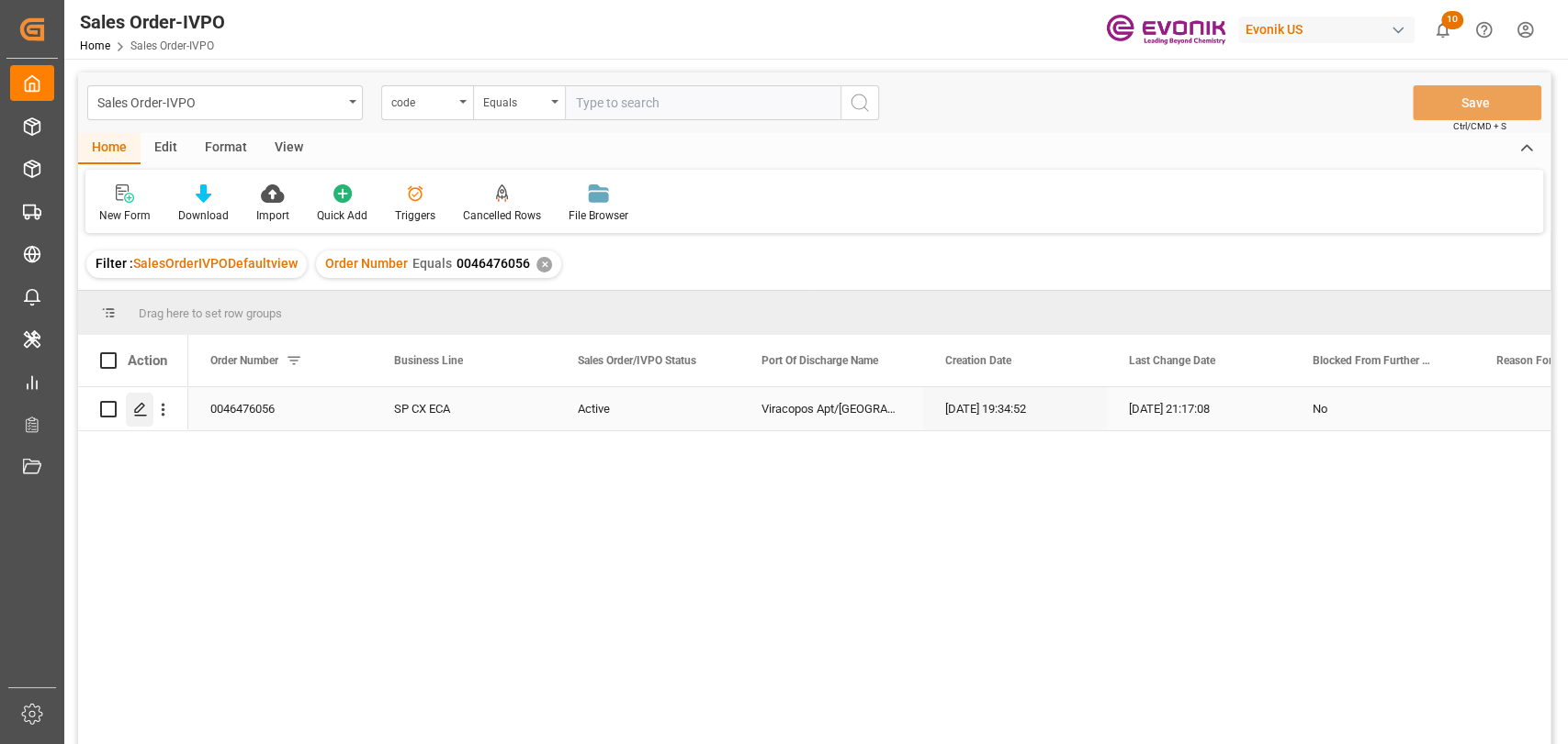
click at [130, 409] on div "Press SPACE to select this row." at bounding box center [139, 410] width 28 height 34
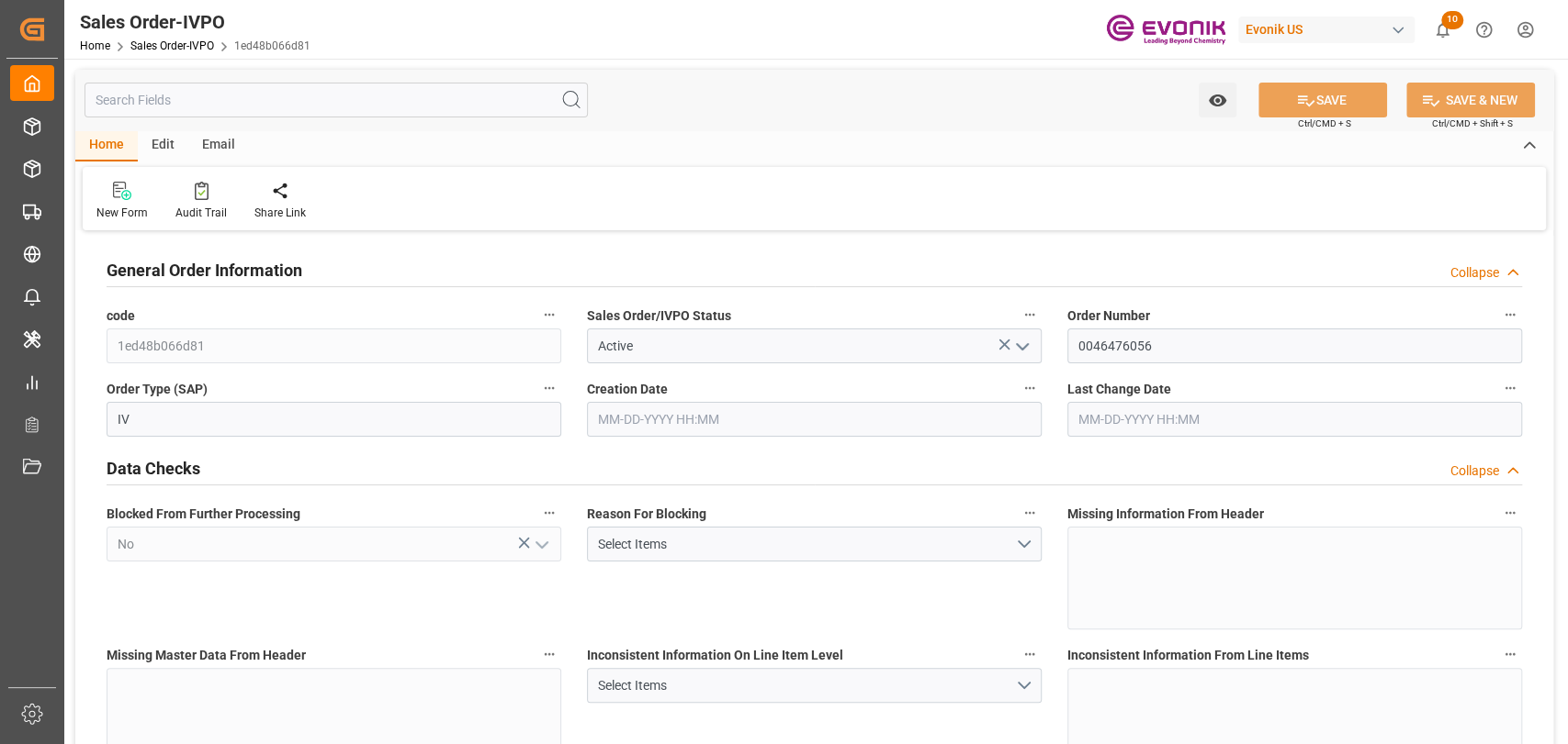
type input "BRVCP"
type input "6223.1"
type input "1"
type input "1368.368"
type input "10-02-2025 19:34"
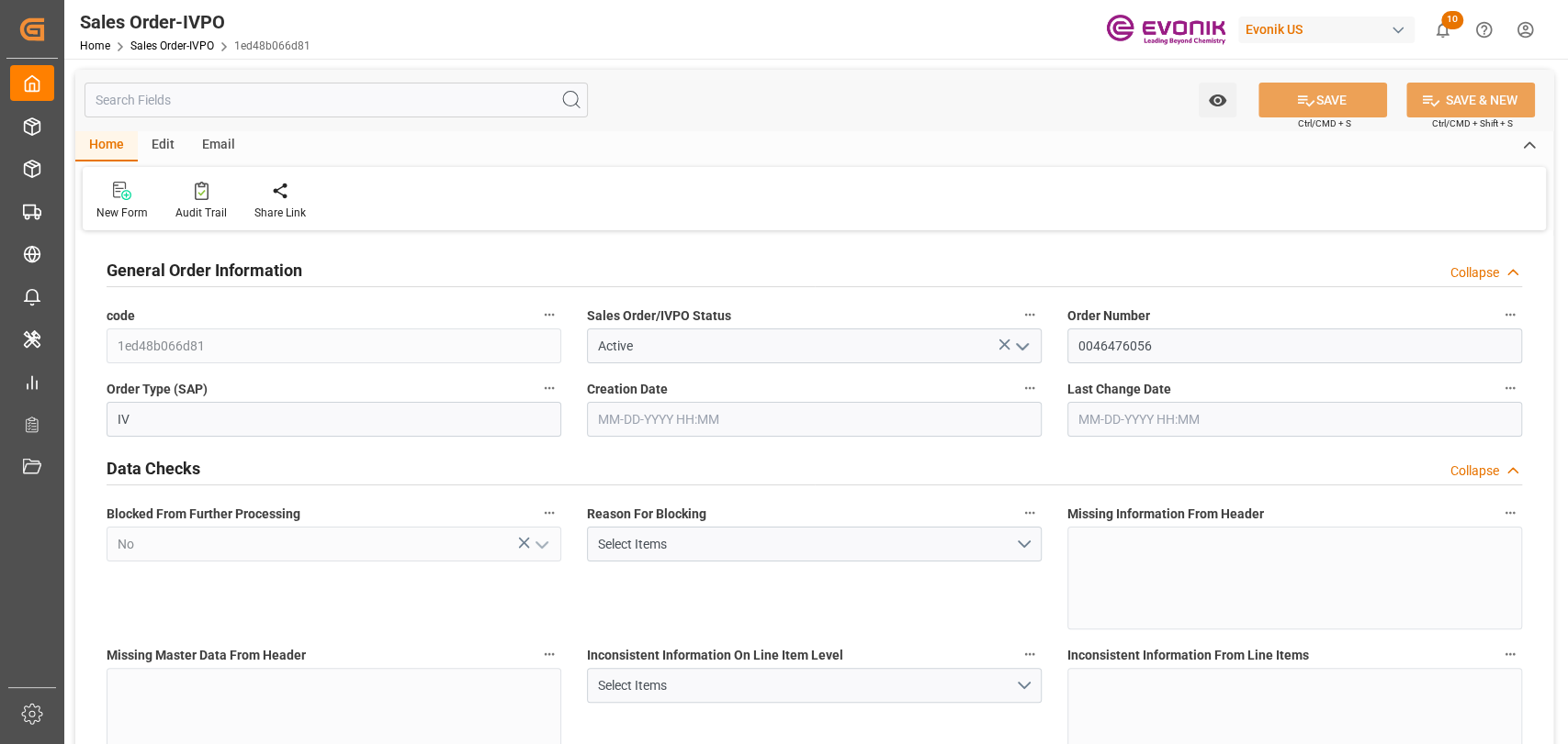
type input "10-02-2025 21:17"
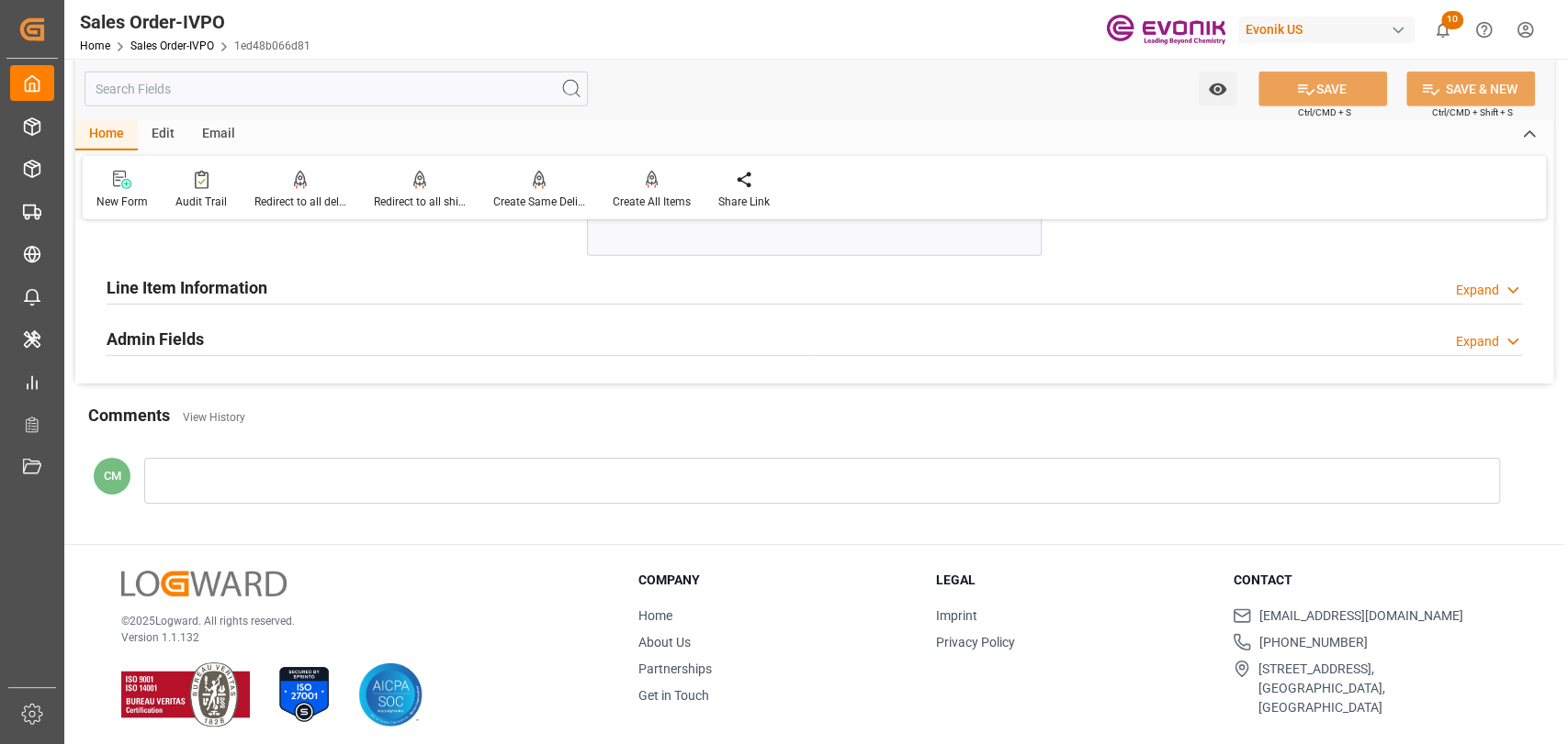
scroll to position [3901, 0]
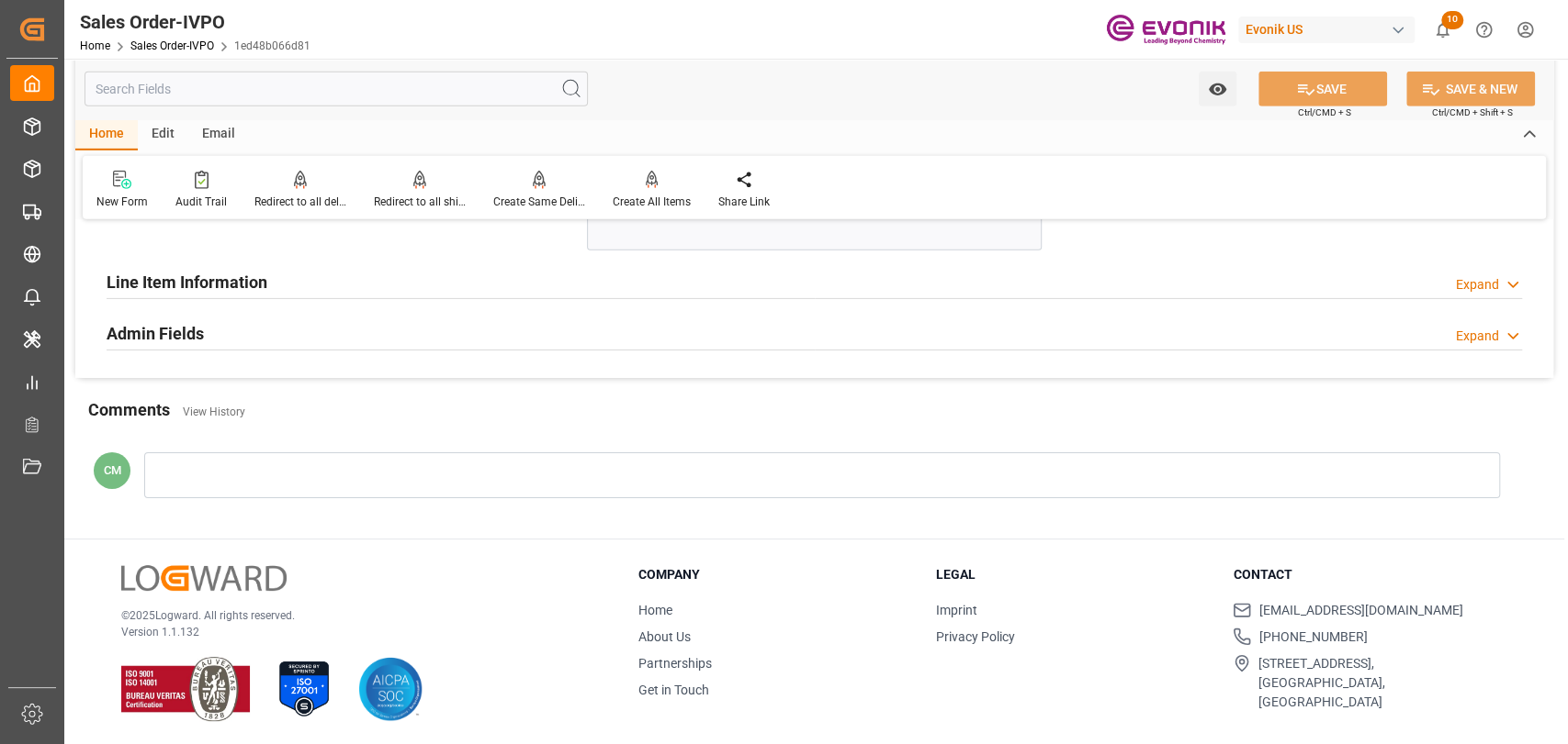
click at [305, 299] on div at bounding box center [814, 299] width 1415 height 1
click at [233, 272] on h2 "Line Item Information" at bounding box center [187, 282] width 160 height 25
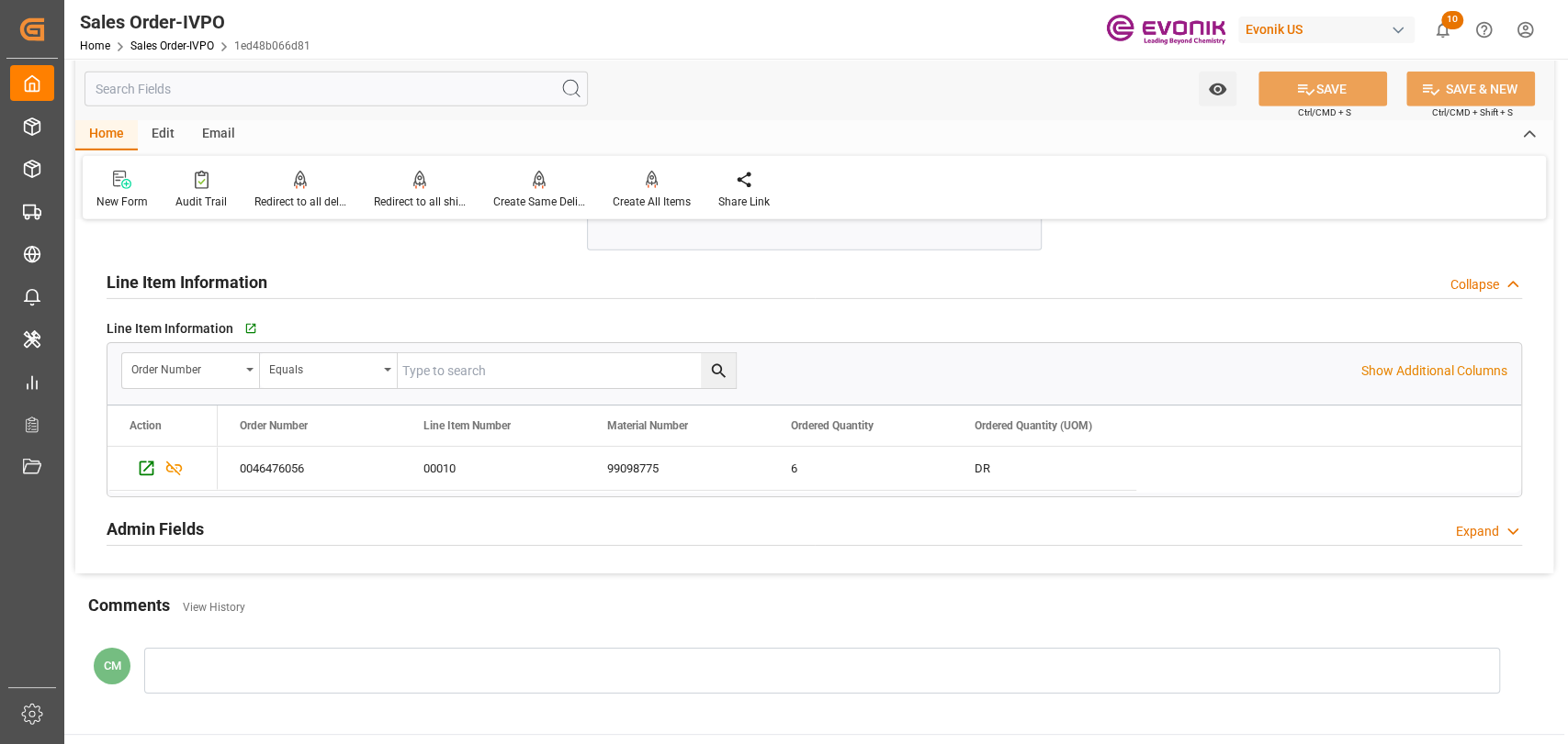
click at [231, 280] on h2 "Line Item Information" at bounding box center [187, 282] width 160 height 25
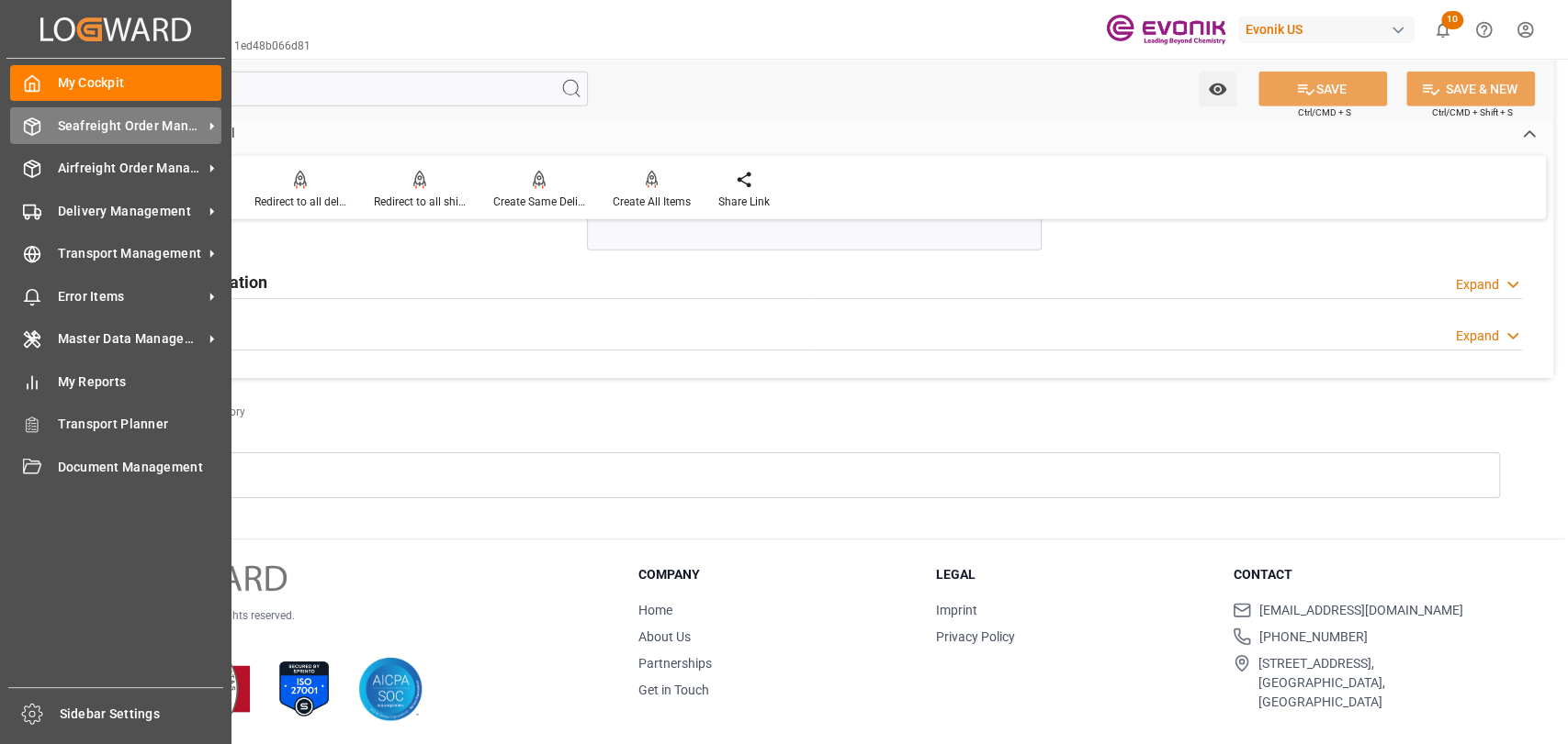
drag, startPoint x: 36, startPoint y: 129, endPoint x: 59, endPoint y: 129, distance: 23.0
click at [36, 128] on icon at bounding box center [32, 127] width 18 height 18
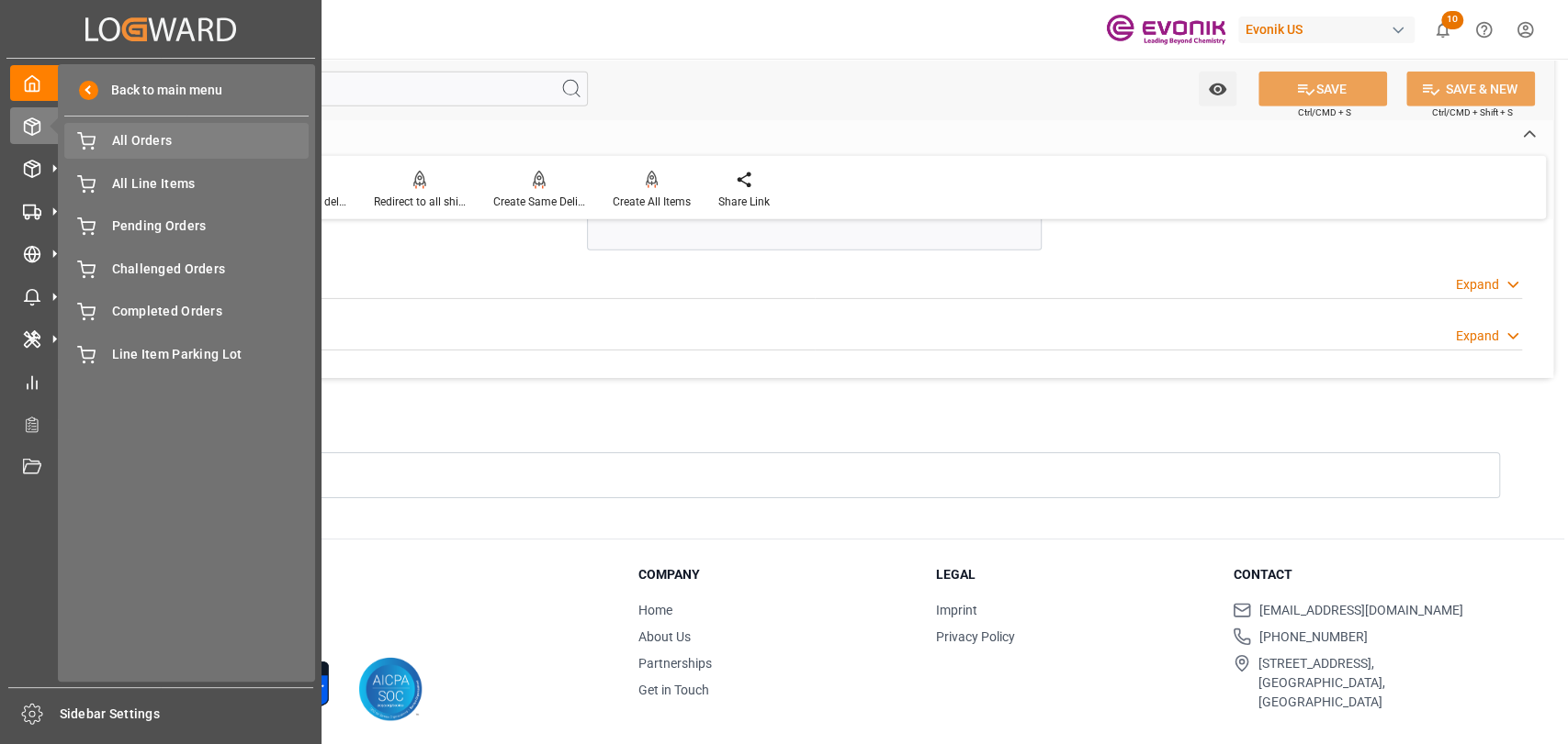
click at [193, 151] on div "All Orders All Orders" at bounding box center [187, 140] width 245 height 36
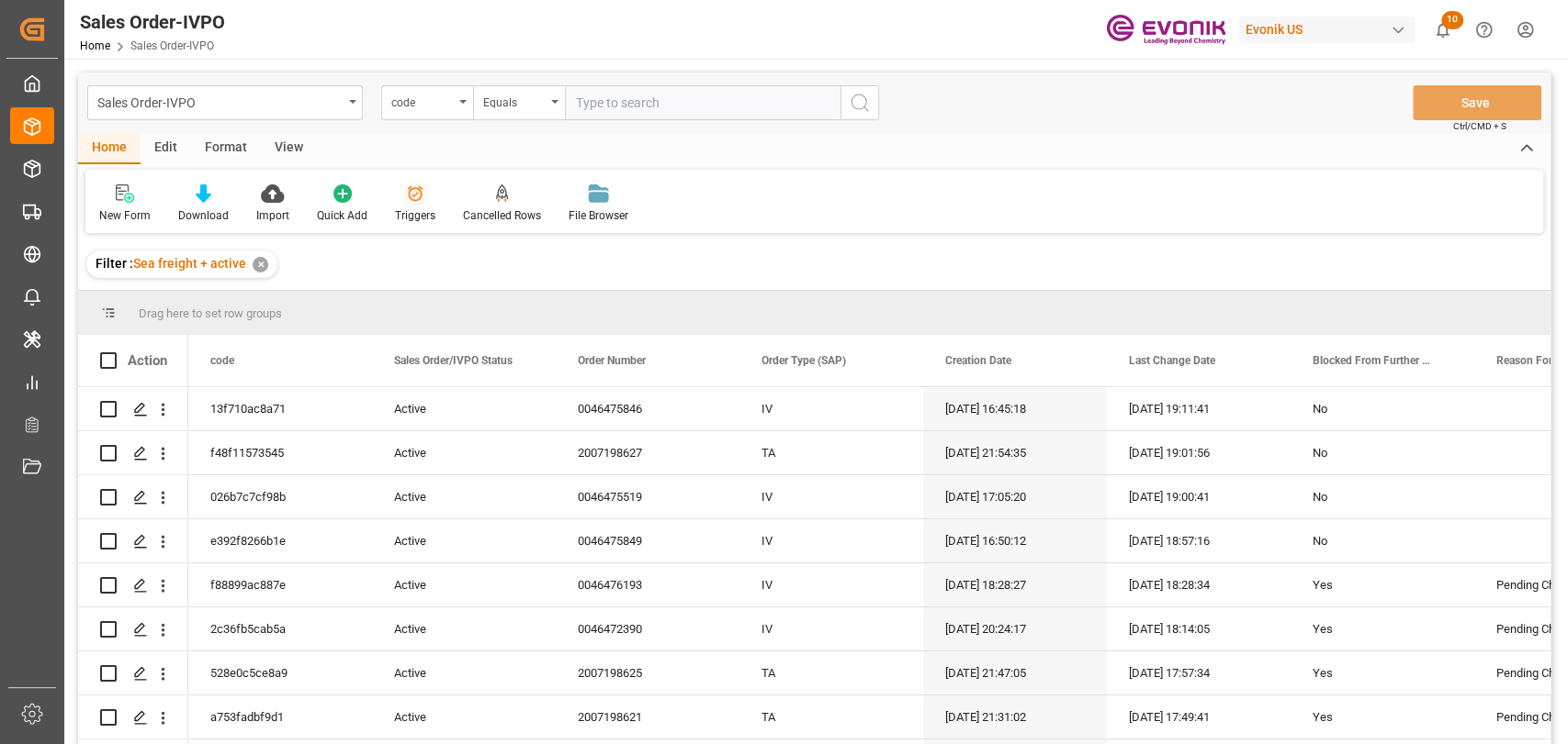
click at [432, 207] on div "Triggers" at bounding box center [415, 204] width 68 height 41
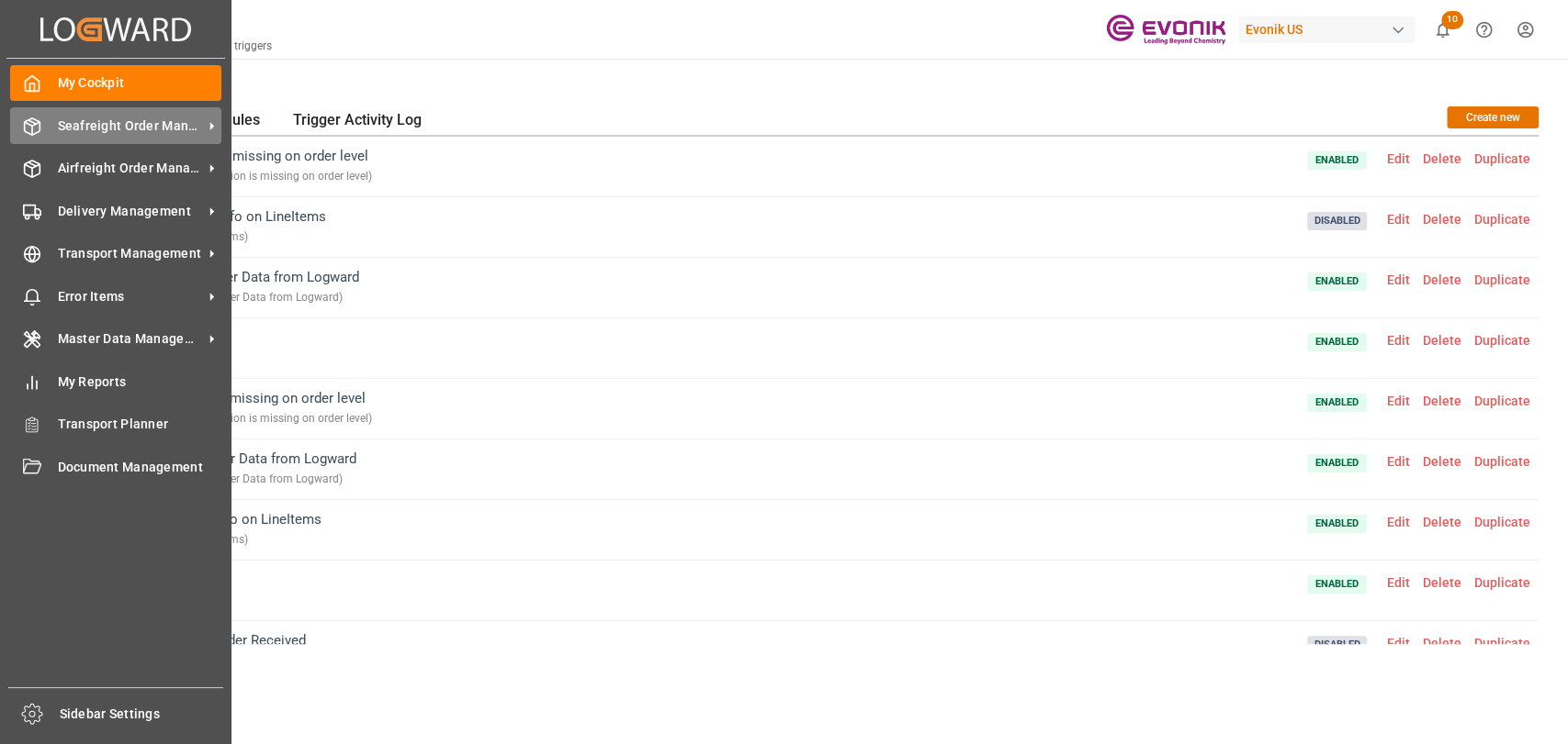
click at [25, 122] on polyline at bounding box center [32, 124] width 15 height 4
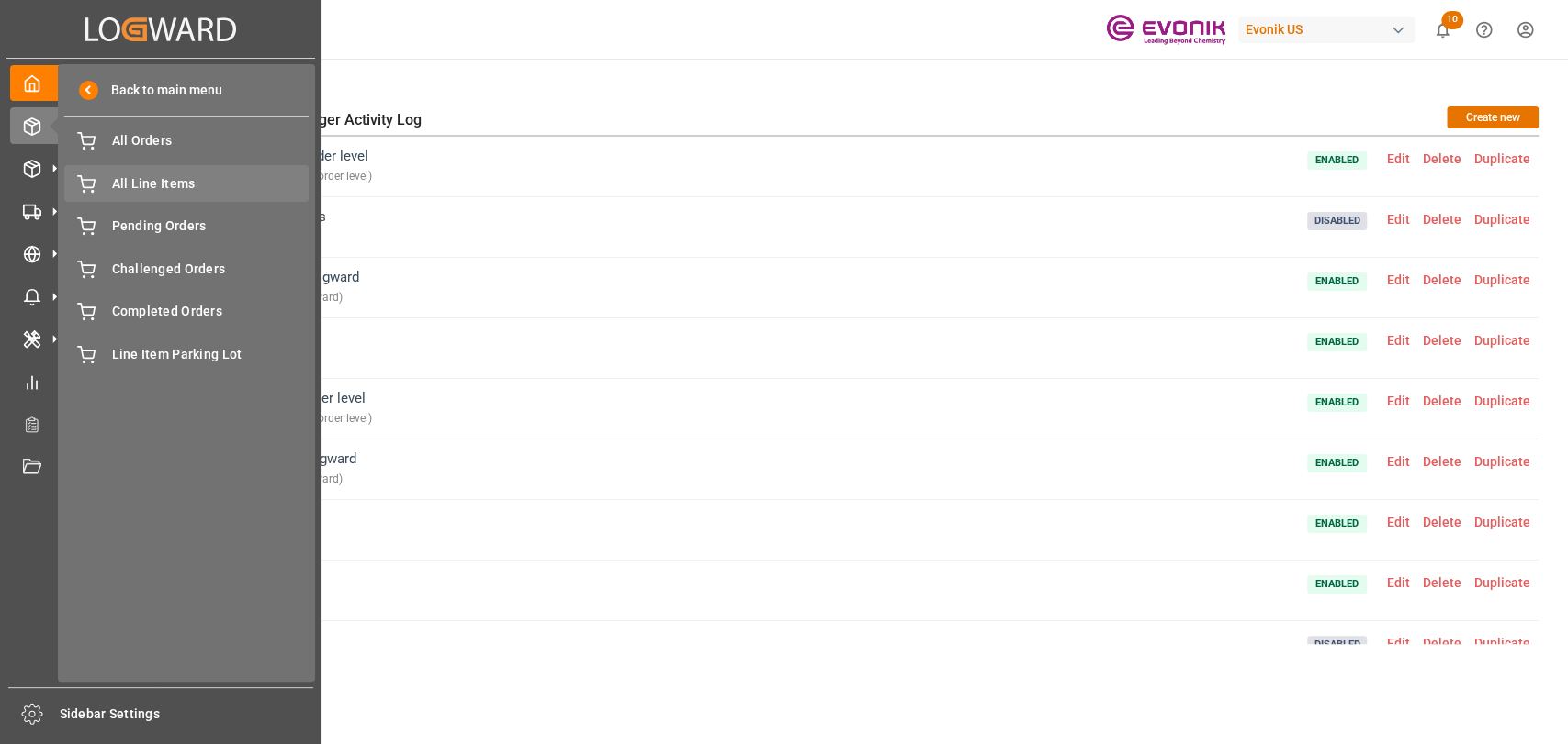
click at [118, 177] on span "All Line Items" at bounding box center [211, 185] width 197 height 19
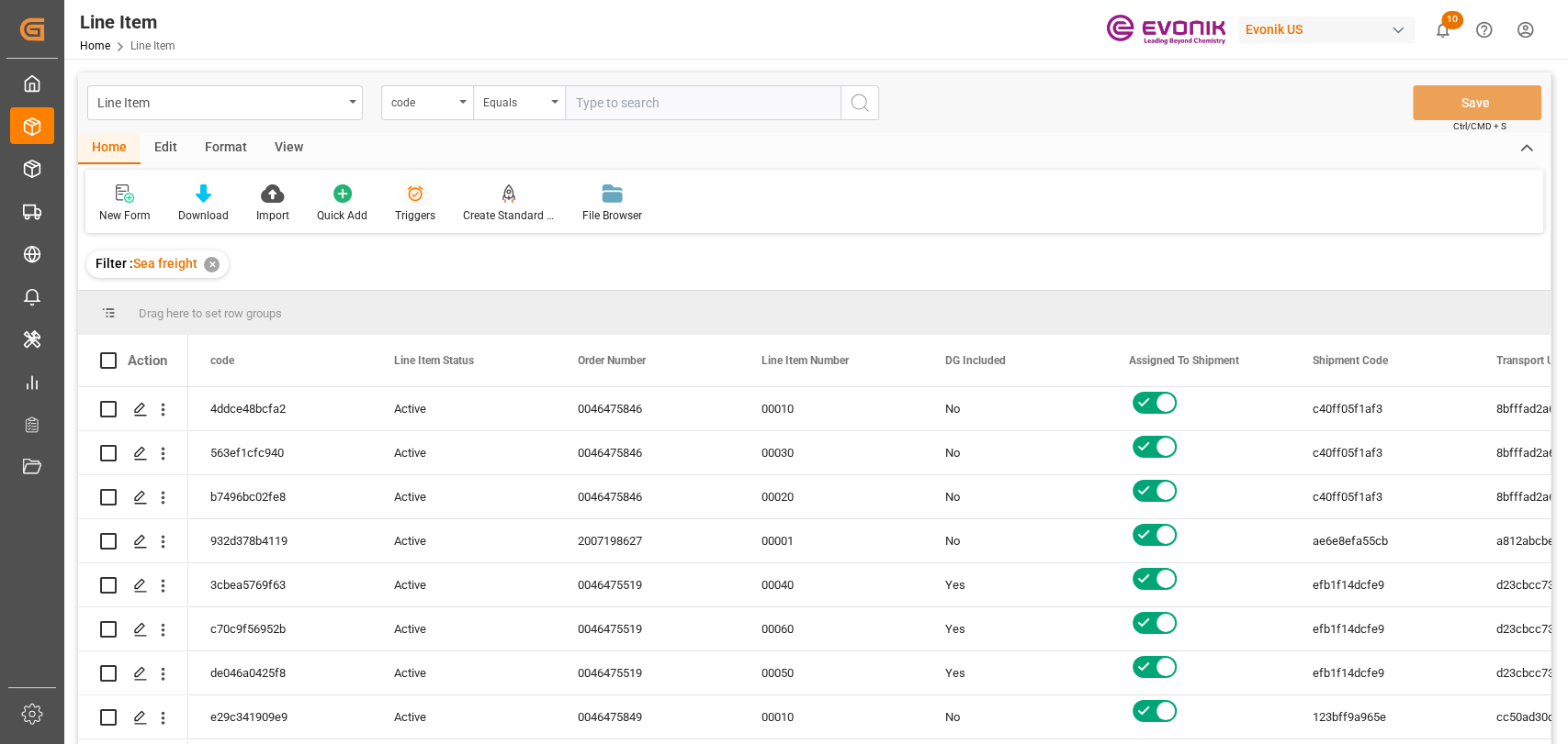
click at [412, 211] on div "Triggers" at bounding box center [416, 215] width 41 height 16
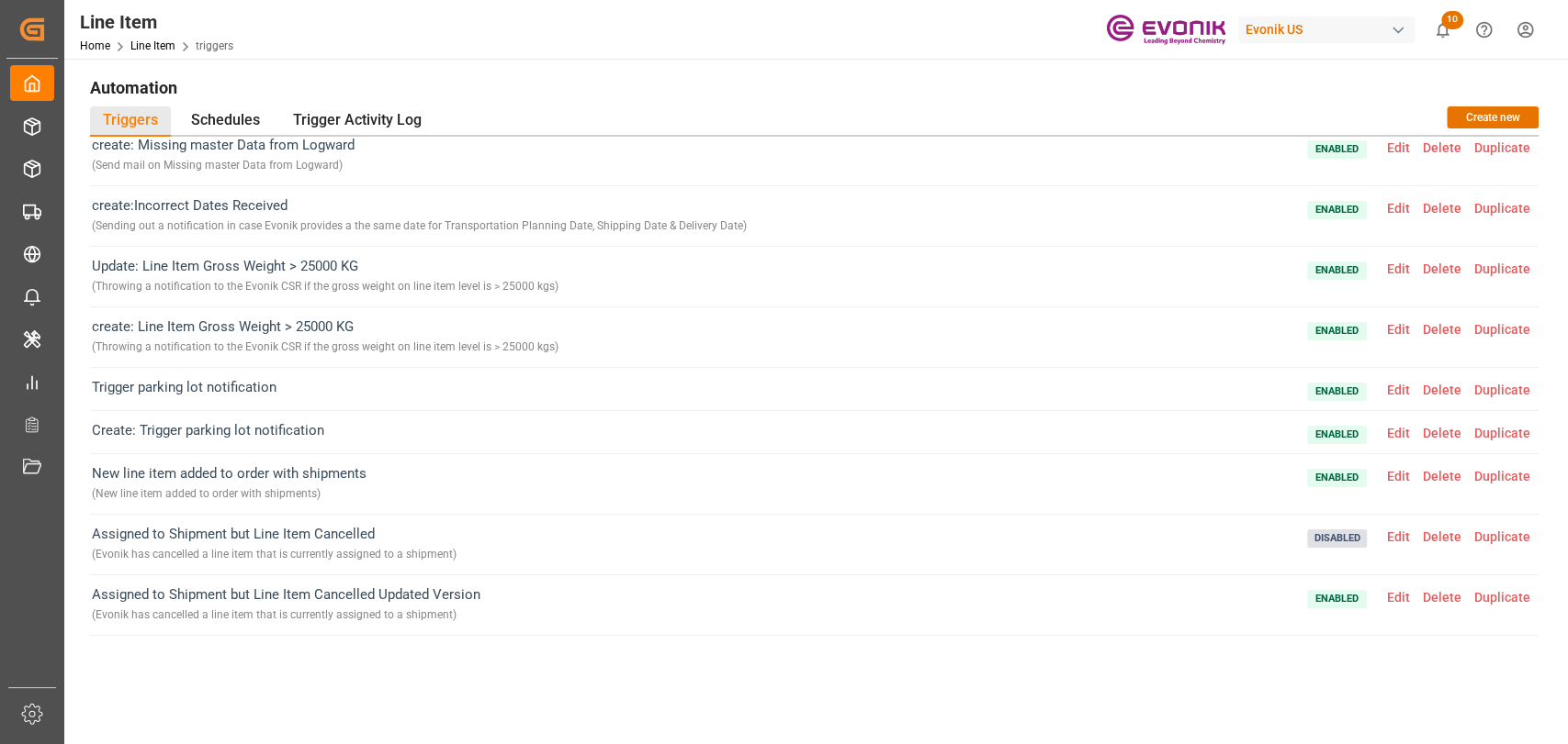
scroll to position [408, 0]
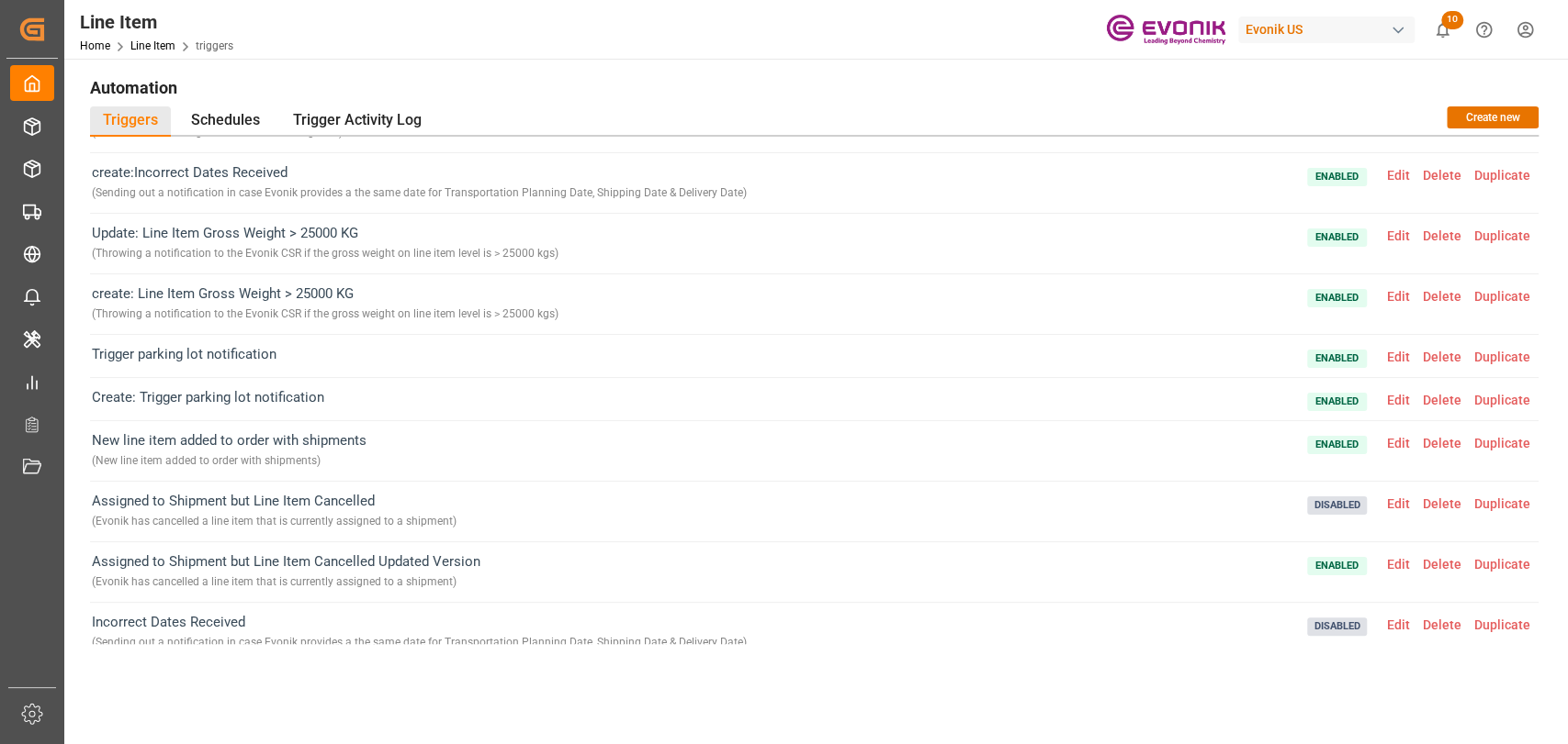
click at [1394, 353] on span "Edit" at bounding box center [1398, 357] width 36 height 14
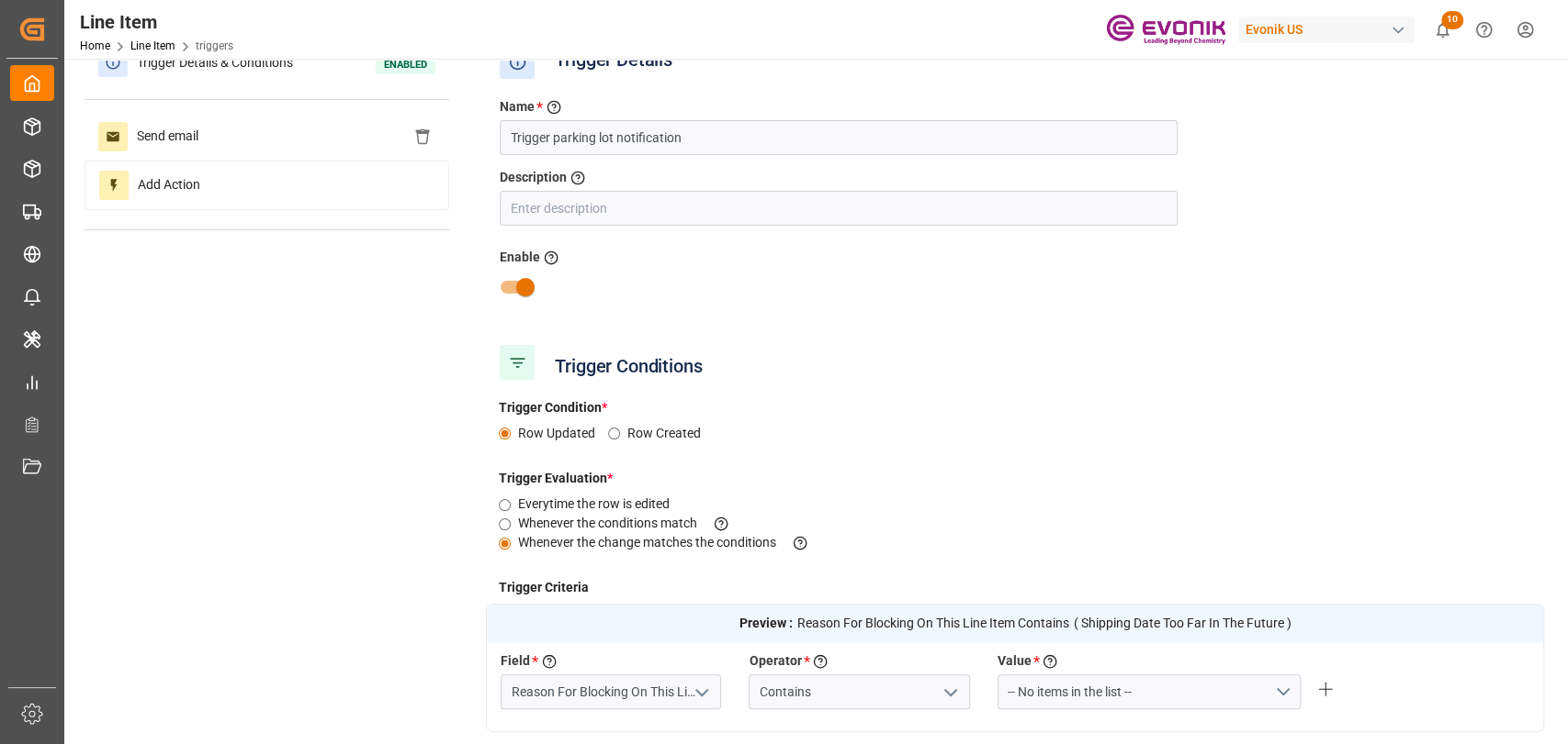
scroll to position [0, 0]
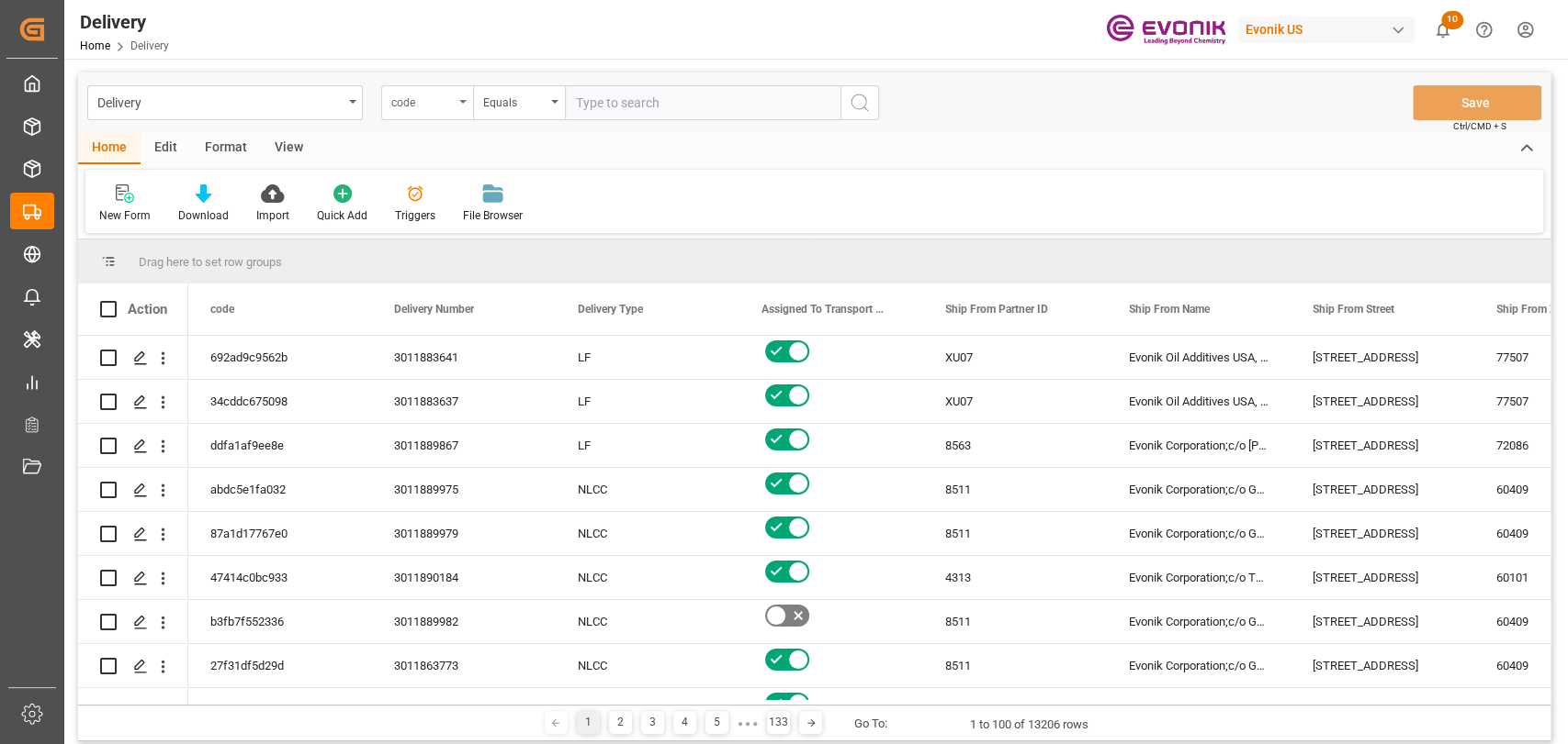
click at [456, 109] on div "code" at bounding box center [426, 102] width 92 height 35
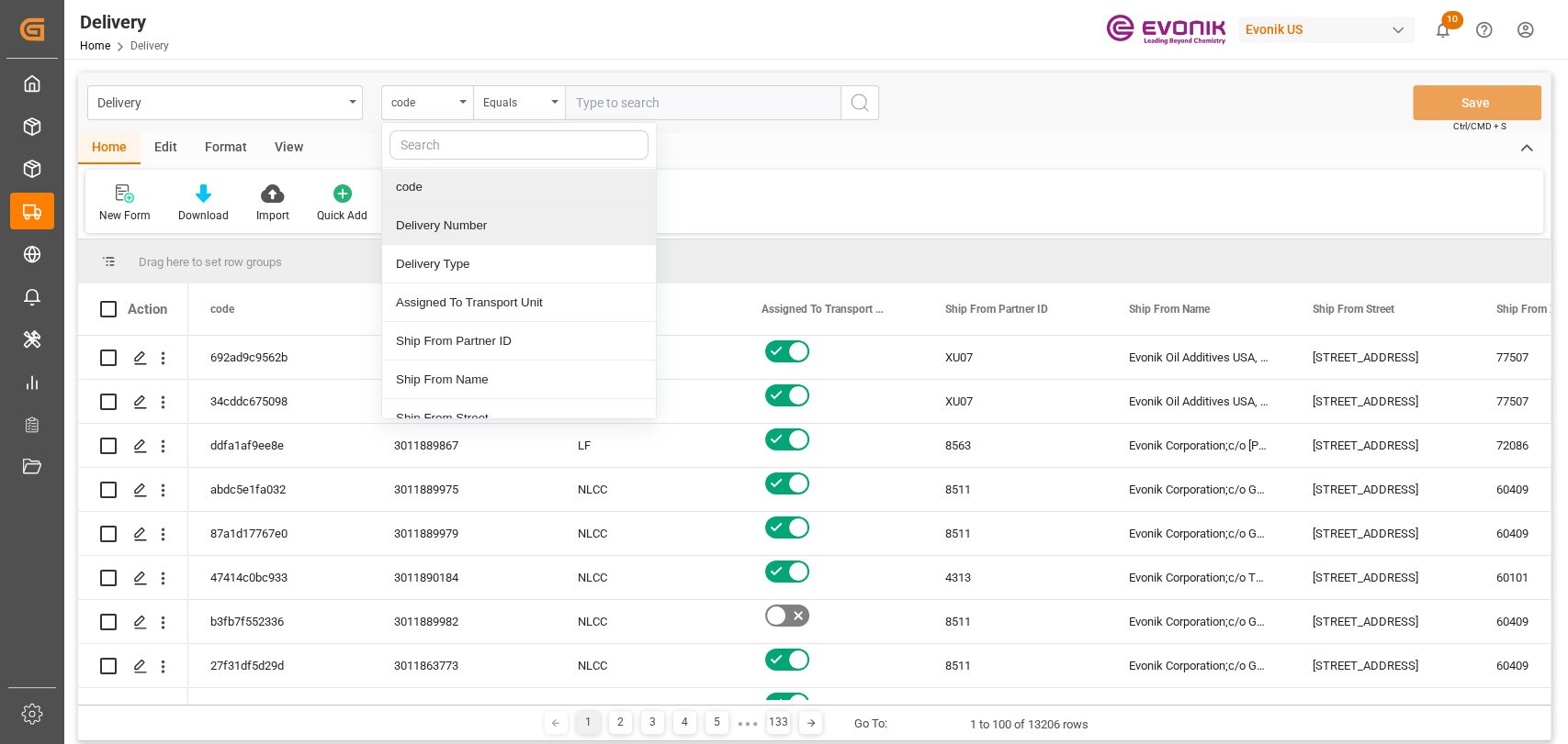
click at [450, 223] on div "Delivery Number" at bounding box center [518, 226] width 274 height 39
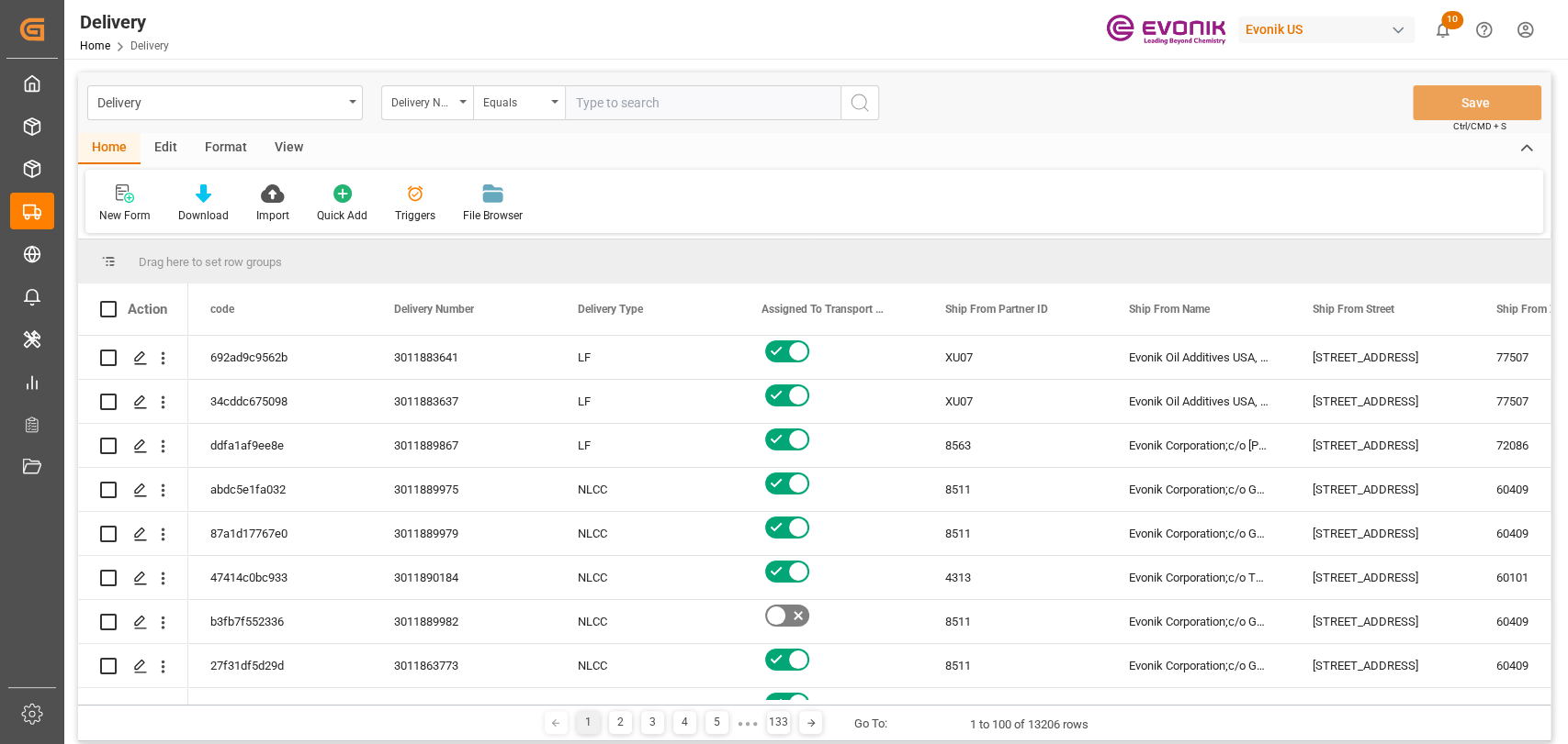
click at [609, 111] on input "text" at bounding box center [702, 102] width 276 height 35
paste input "3011890215"
type input "3011890215"
click at [852, 105] on icon "search button" at bounding box center [859, 102] width 22 height 22
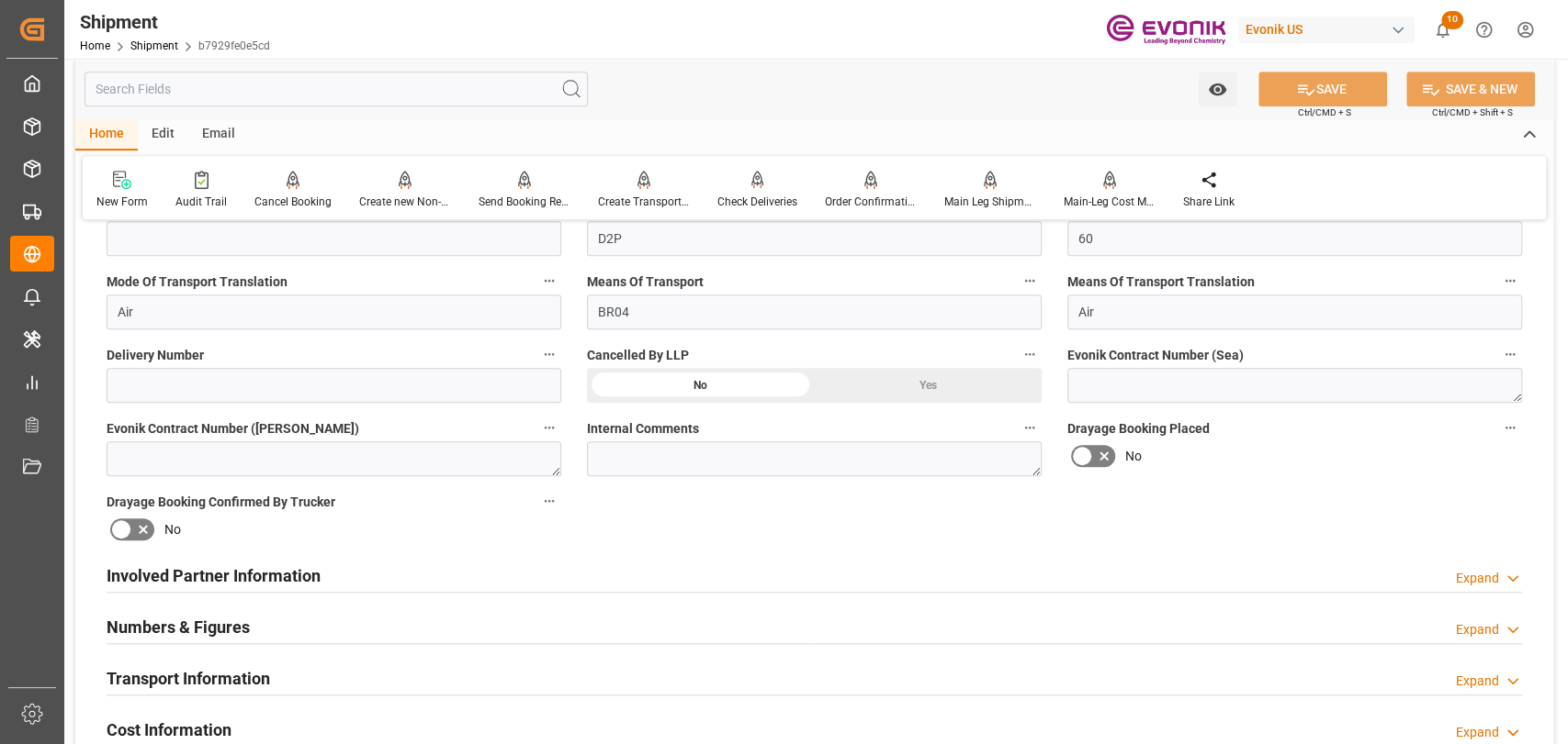
scroll to position [612, 0]
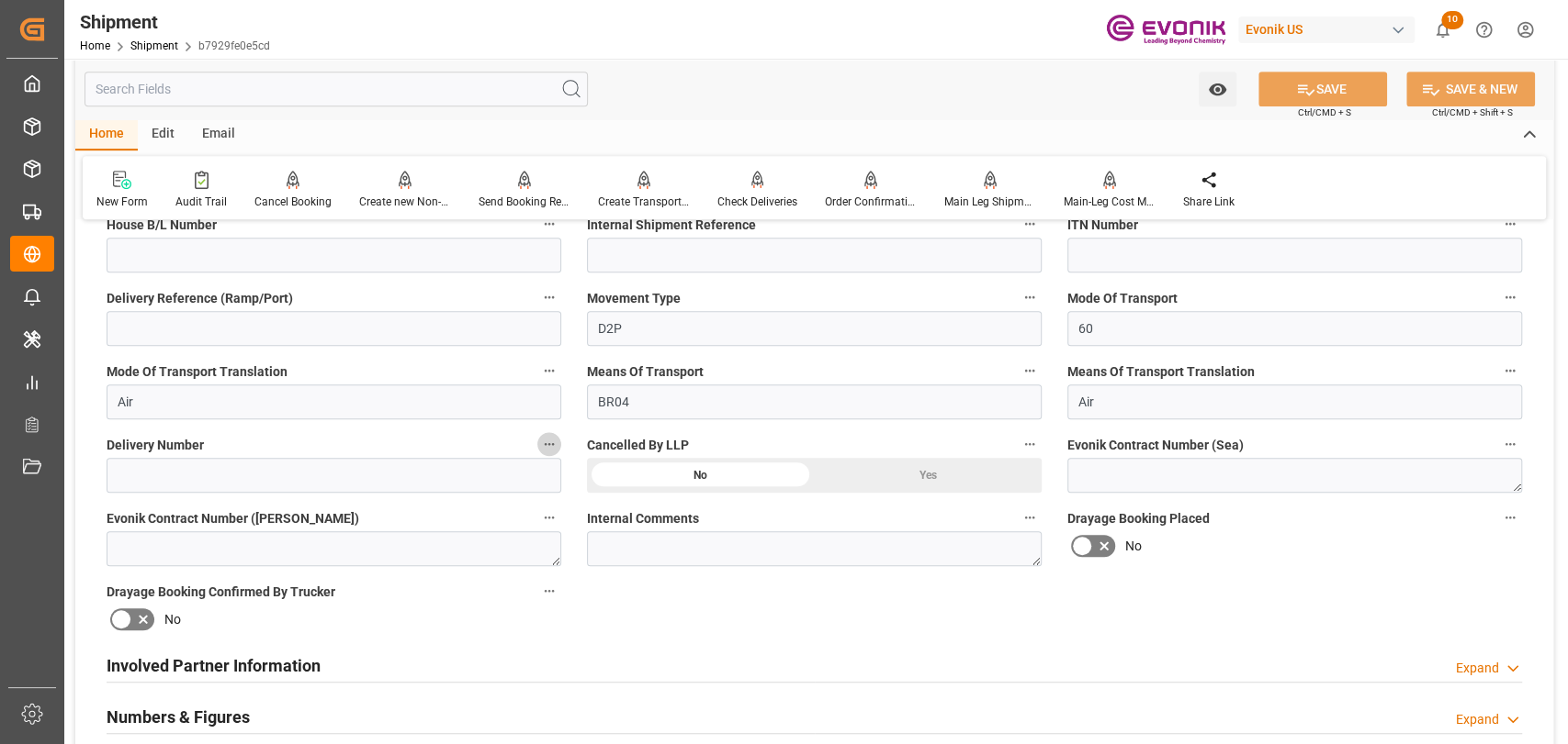
click at [556, 440] on icon "button" at bounding box center [549, 444] width 15 height 14
click at [619, 447] on li "Audits" at bounding box center [584, 444] width 94 height 30
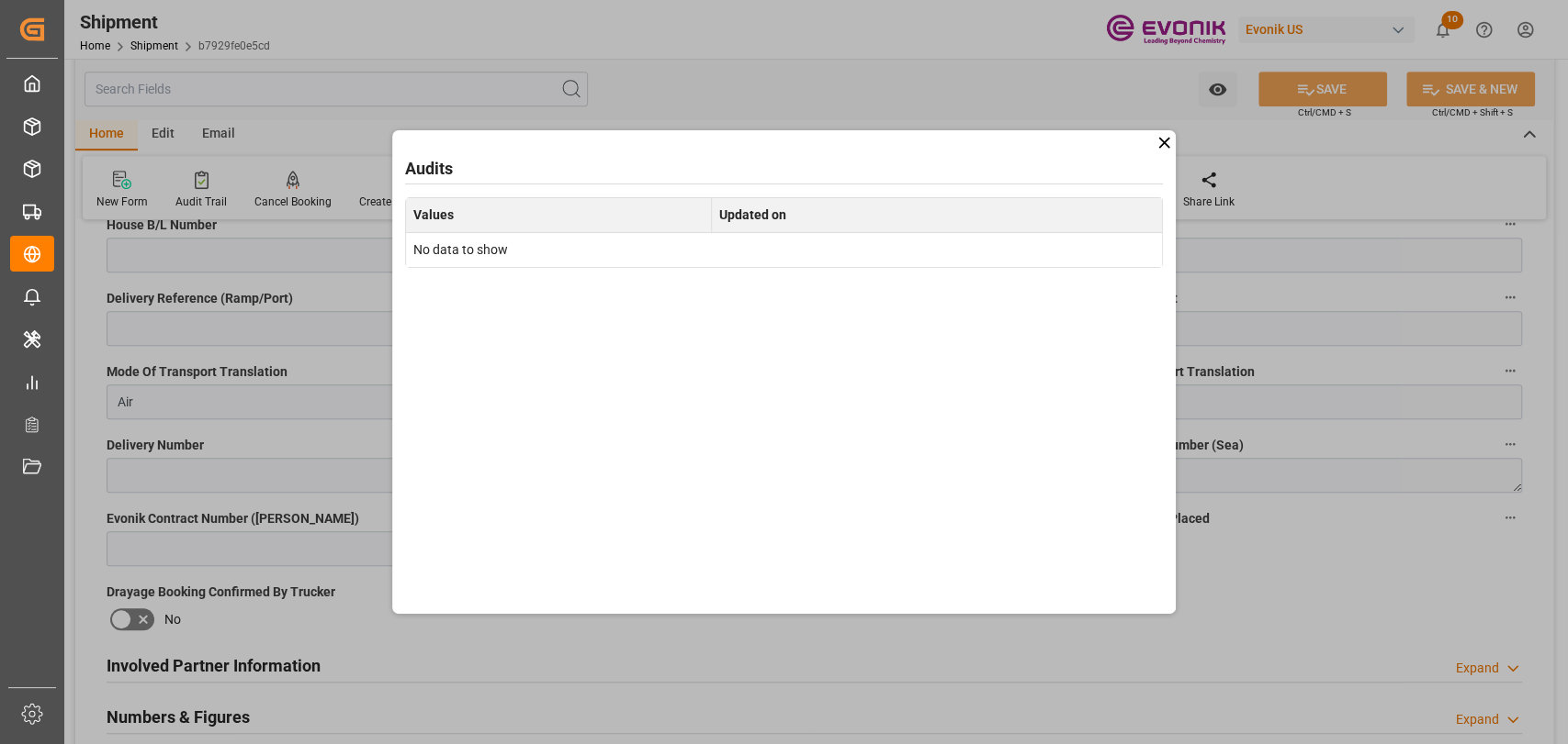
drag, startPoint x: 1168, startPoint y: 138, endPoint x: 1153, endPoint y: 164, distance: 30.0
click at [1168, 141] on icon at bounding box center [1164, 143] width 19 height 19
